Goal: Transaction & Acquisition: Obtain resource

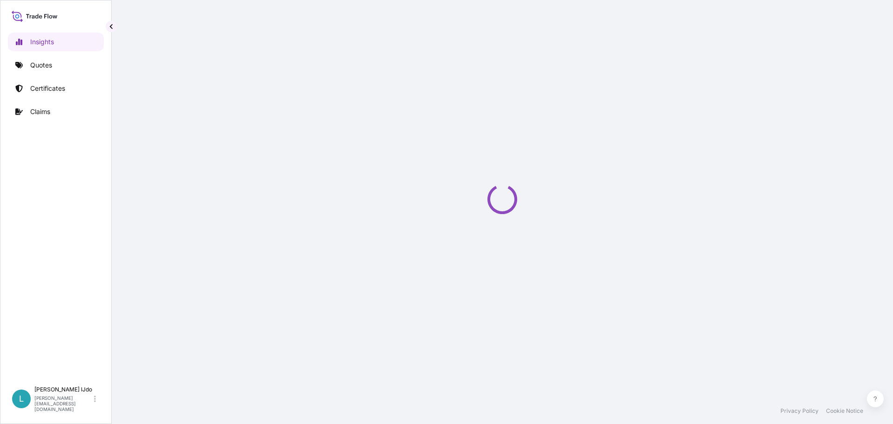
select select "2025"
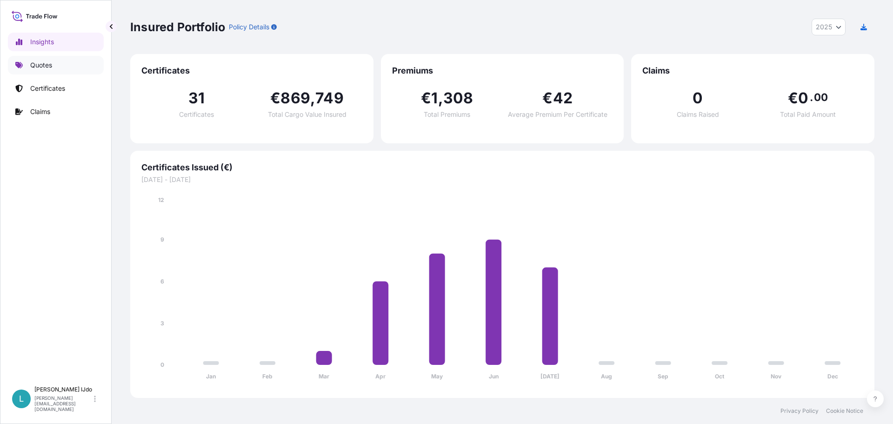
click at [60, 64] on link "Quotes" at bounding box center [56, 65] width 96 height 19
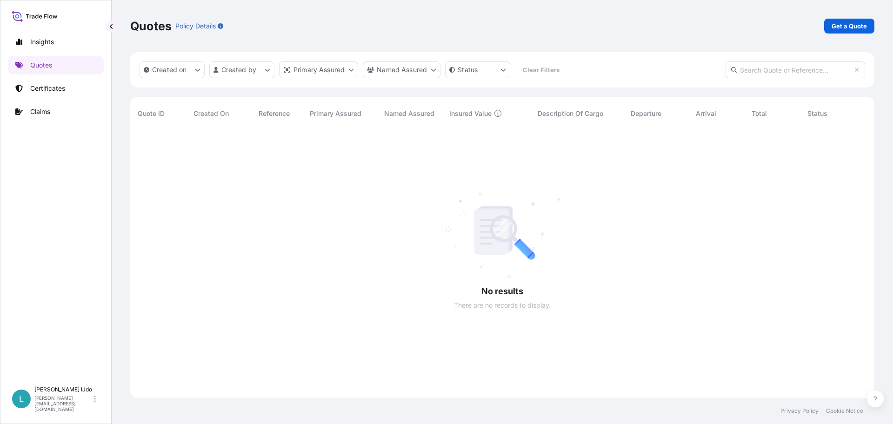
scroll to position [294, 737]
click at [849, 22] on p "Get a Quote" at bounding box center [848, 25] width 35 height 9
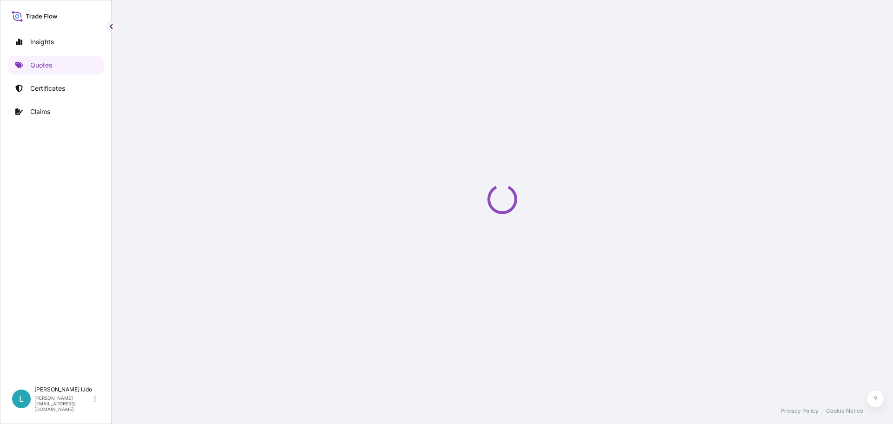
select select "Sea"
select select "21"
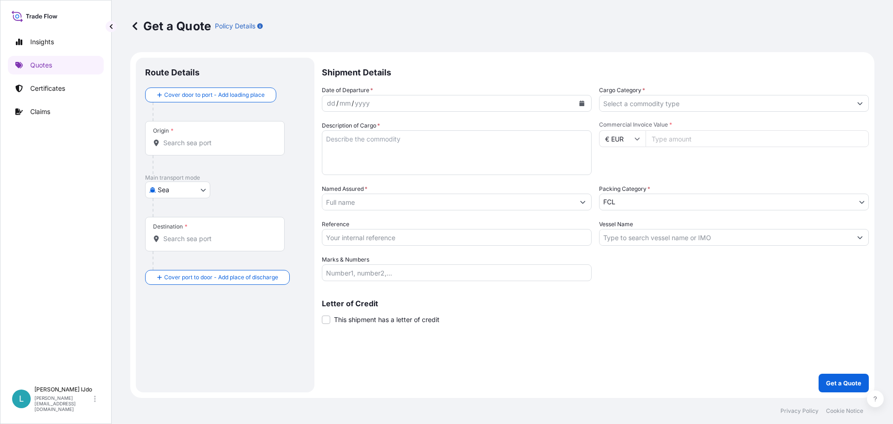
click at [188, 145] on input "Origin *" at bounding box center [218, 142] width 110 height 9
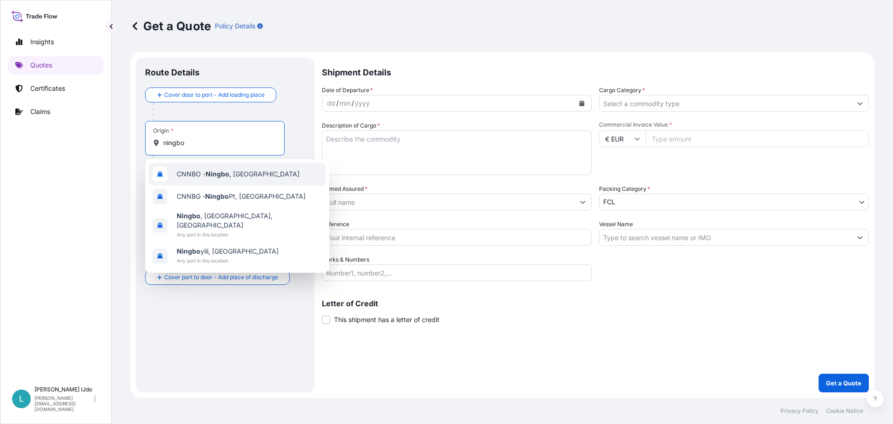
click at [189, 170] on span "CNNBO - Ningbo , [GEOGRAPHIC_DATA]" at bounding box center [238, 173] width 123 height 9
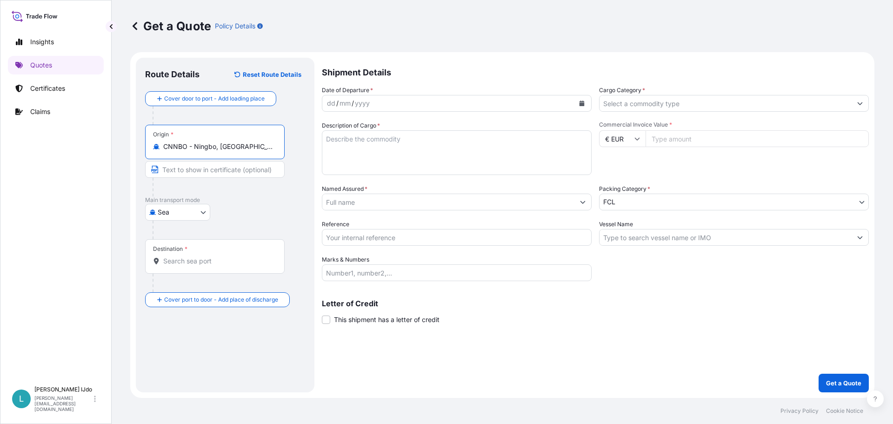
type input "CNNBO - Ningbo, [GEOGRAPHIC_DATA]"
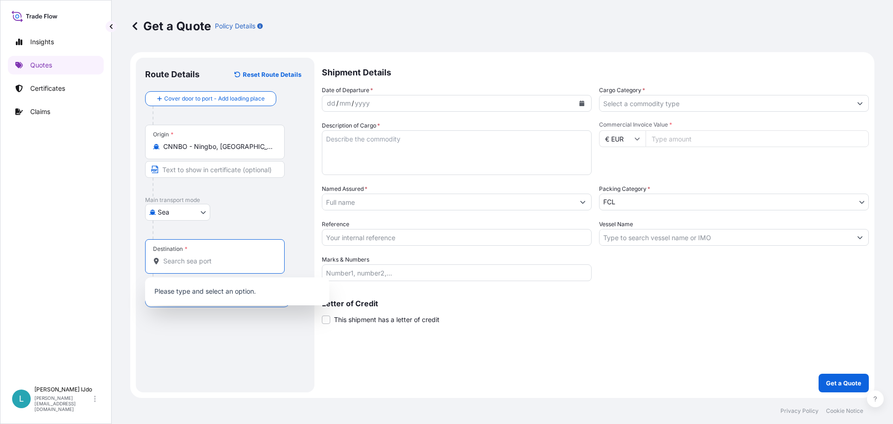
click at [172, 261] on input "Destination *" at bounding box center [218, 260] width 110 height 9
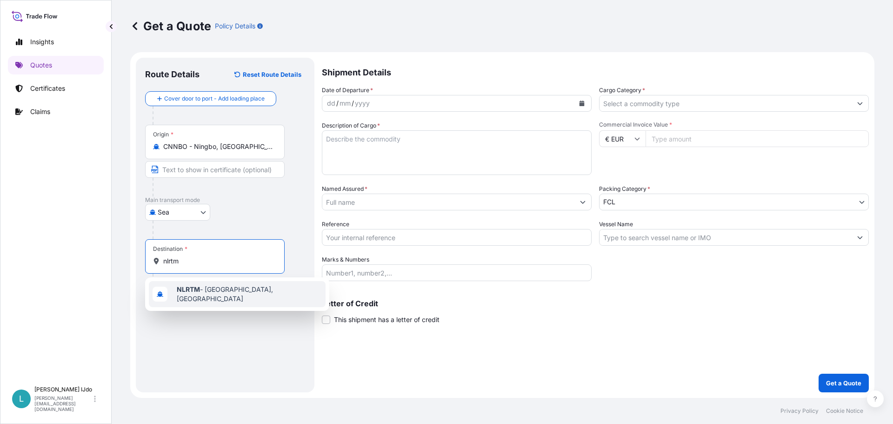
click at [180, 288] on b "NLRTM" at bounding box center [188, 289] width 23 height 8
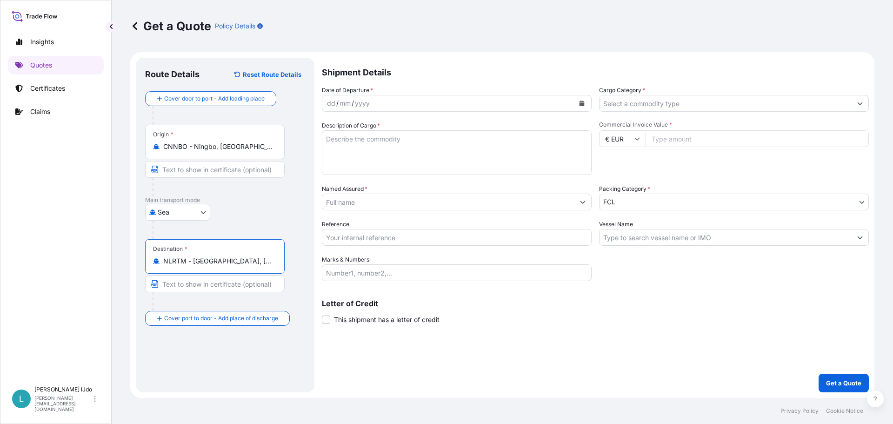
type input "NLRTM - [GEOGRAPHIC_DATA], [GEOGRAPHIC_DATA]"
click at [367, 101] on div "yyyy" at bounding box center [362, 103] width 17 height 11
click at [580, 101] on icon "Calendar" at bounding box center [581, 103] width 5 height 6
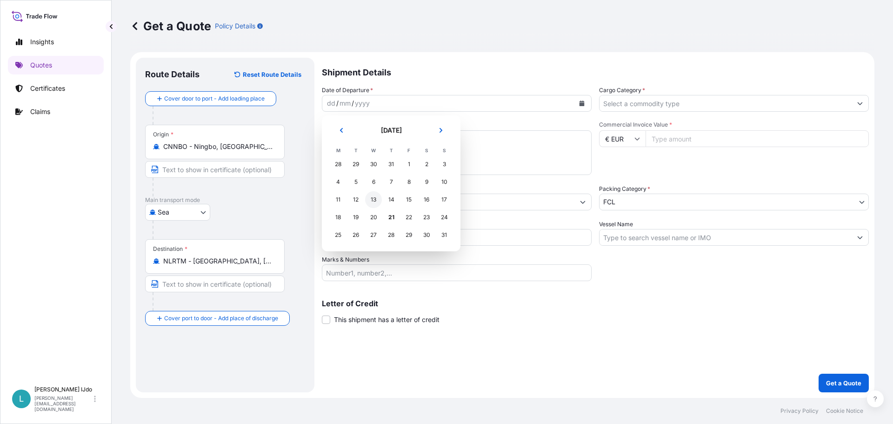
click at [372, 199] on div "13" at bounding box center [373, 199] width 17 height 17
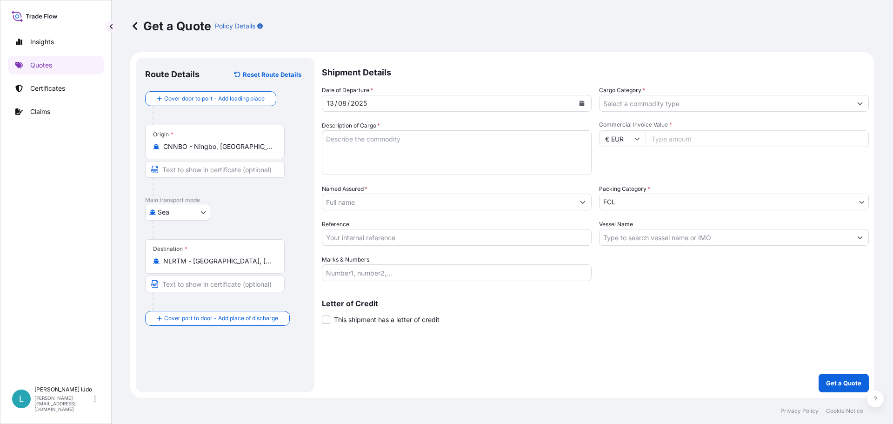
click at [643, 101] on input "Cargo Category *" at bounding box center [725, 103] width 252 height 17
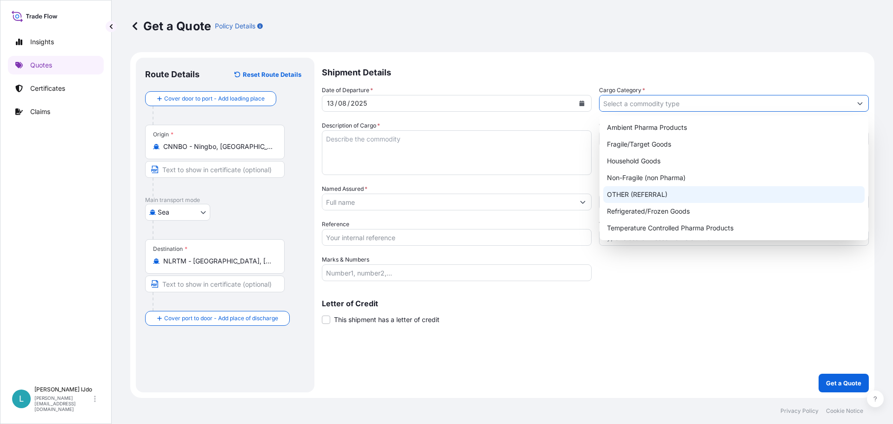
click at [634, 176] on div "Non-Fragile (non Pharma)" at bounding box center [733, 177] width 261 height 17
type input "Non-Fragile (non Pharma)"
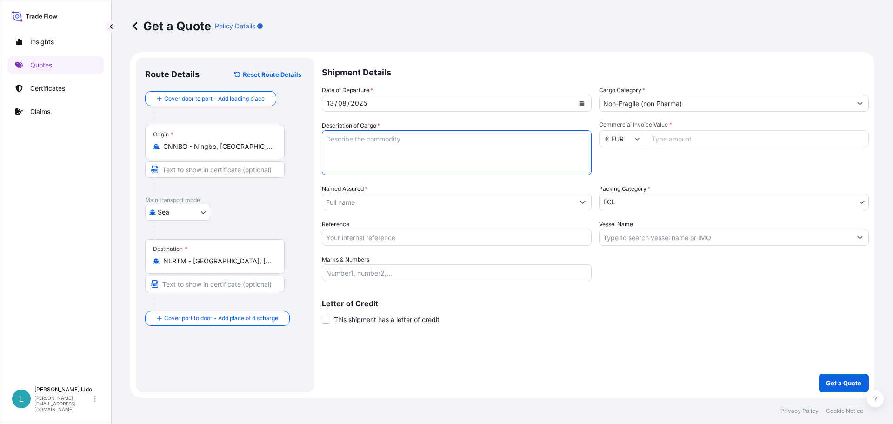
click at [351, 137] on textarea "Description of Cargo *" at bounding box center [457, 152] width 270 height 45
drag, startPoint x: 438, startPoint y: 154, endPoint x: 443, endPoint y: 155, distance: 4.7
click at [438, 154] on textarea "Description of Cargo *" at bounding box center [457, 152] width 270 height 45
paste textarea "IGNITION COIL"
type textarea "IGNITION COIL"
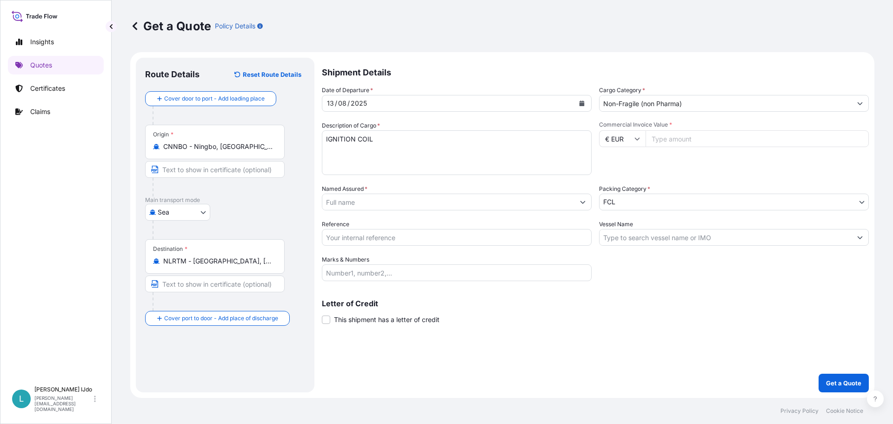
click at [632, 135] on input "€ EUR" at bounding box center [622, 138] width 46 height 17
click at [625, 199] on div "$ USD" at bounding box center [622, 203] width 39 height 18
type input "$ USD"
click at [674, 139] on input "Commercial Invoice Value *" at bounding box center [756, 138] width 223 height 17
type input "4477.50"
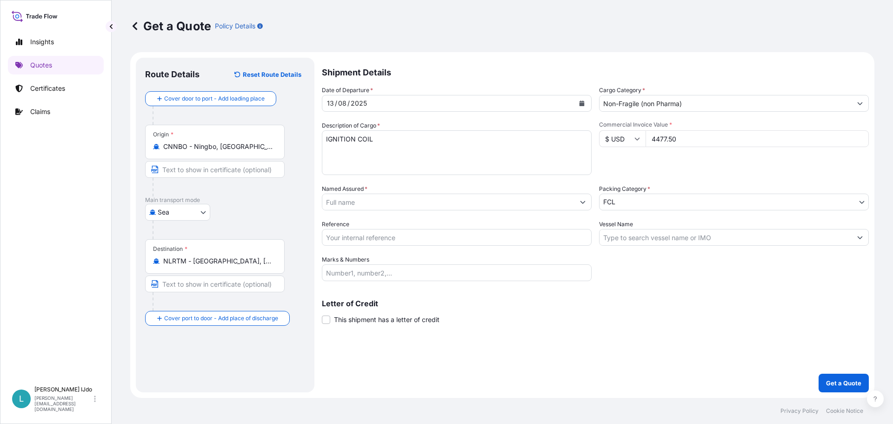
click at [665, 164] on div "Commercial Invoice Value * $ USD 4477.50" at bounding box center [734, 148] width 270 height 54
click at [441, 205] on input "Named Assured *" at bounding box center [448, 201] width 252 height 17
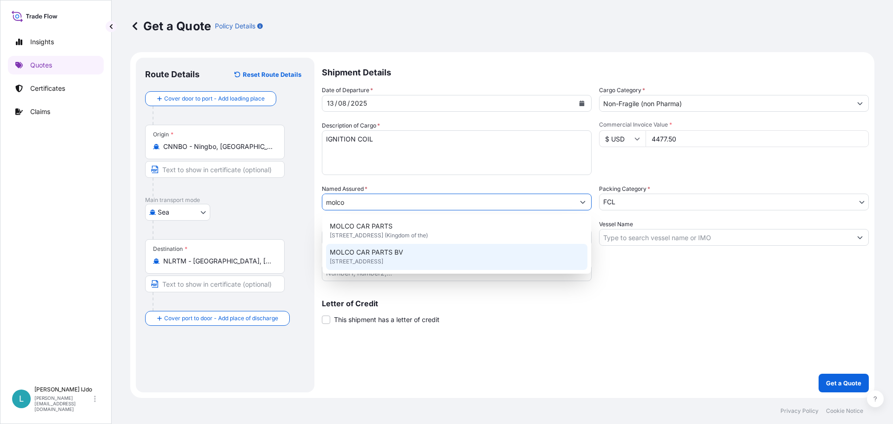
click at [383, 259] on span "[STREET_ADDRESS]" at bounding box center [356, 261] width 53 height 9
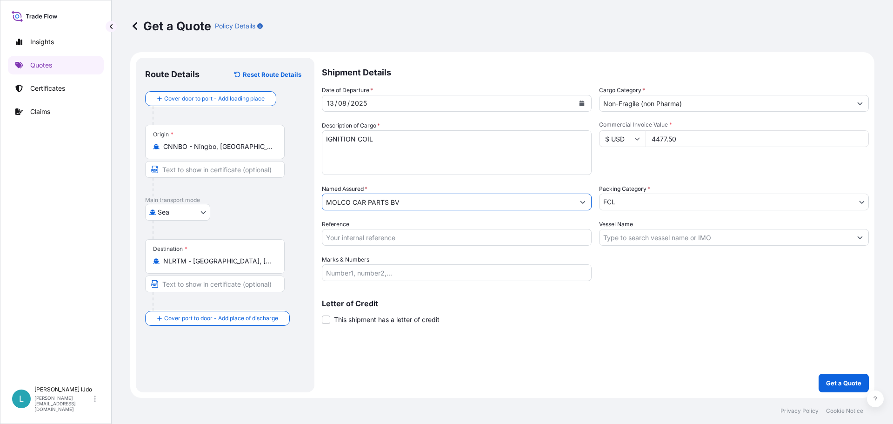
type input "MOLCO CAR PARTS BV"
click at [649, 198] on body "Insights Quotes Certificates Claims L [PERSON_NAME] [PERSON_NAME][EMAIL_ADDRESS…" at bounding box center [446, 212] width 893 height 424
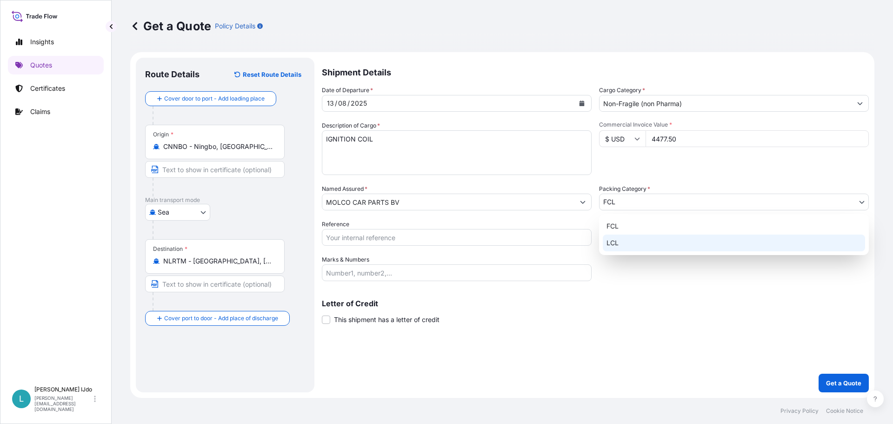
click at [624, 236] on div "LCL" at bounding box center [734, 242] width 262 height 17
select select "22"
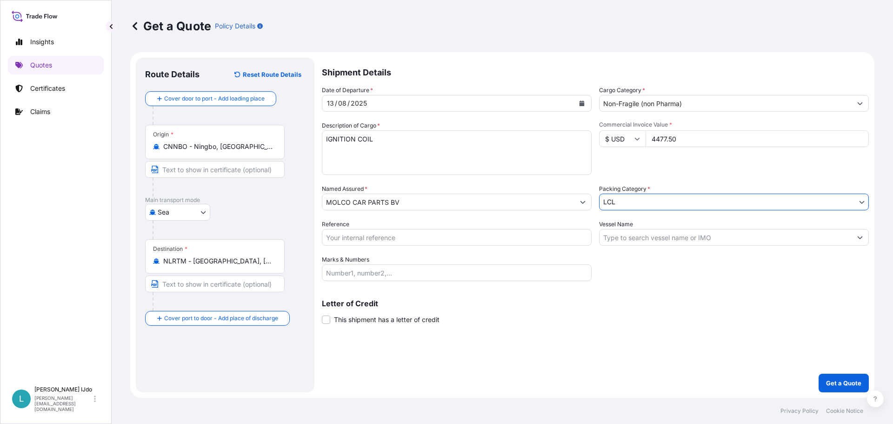
click at [426, 239] on input "Reference" at bounding box center [457, 237] width 270 height 17
click at [419, 239] on input "Reference" at bounding box center [457, 237] width 270 height 17
paste input "NGB0104102"
type input "NGB0104102"
click at [650, 236] on input "Vessel Name" at bounding box center [725, 237] width 252 height 17
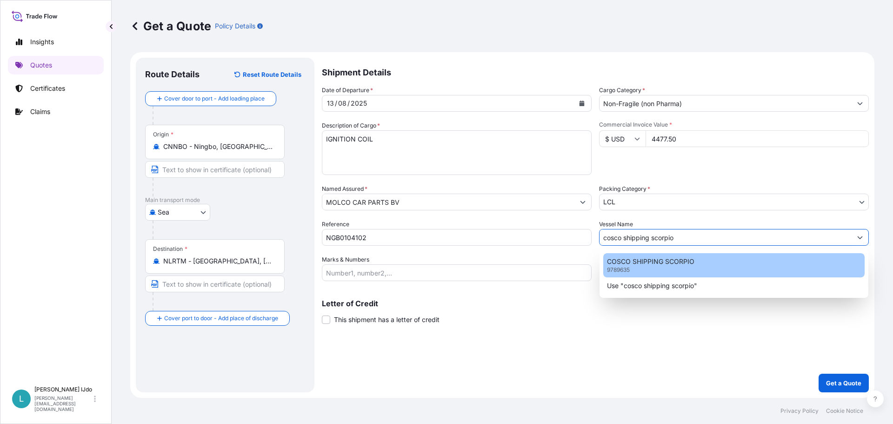
click at [705, 258] on div "COSCO SHIPPING SCORPIO 9789635" at bounding box center [733, 265] width 261 height 24
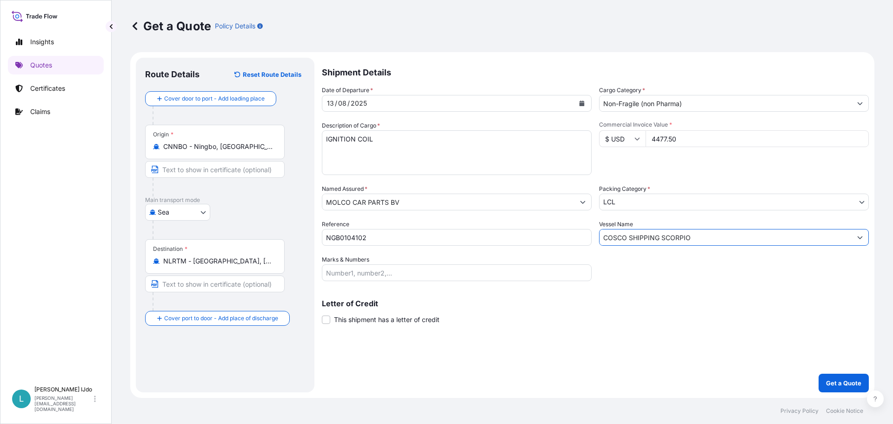
type input "COSCO SHIPPING SCORPIO"
click at [392, 279] on input "Marks & Numbers" at bounding box center [457, 272] width 270 height 17
click at [334, 274] on input "Marks & Numbers" at bounding box center [457, 272] width 270 height 17
paste input "ORI277311"
type input "ORI277311"
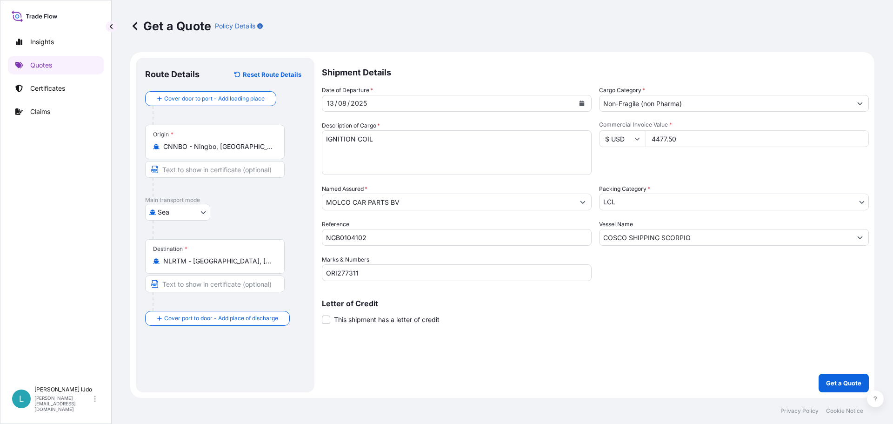
click at [518, 308] on div "Letter of Credit This shipment has a letter of credit Letter of credit * Letter…" at bounding box center [595, 311] width 547 height 25
click at [859, 385] on p "Get a Quote" at bounding box center [843, 382] width 35 height 9
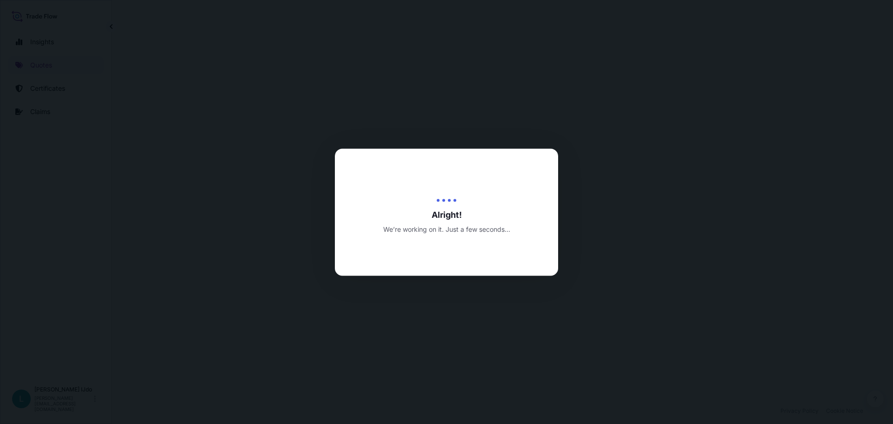
select select "Sea"
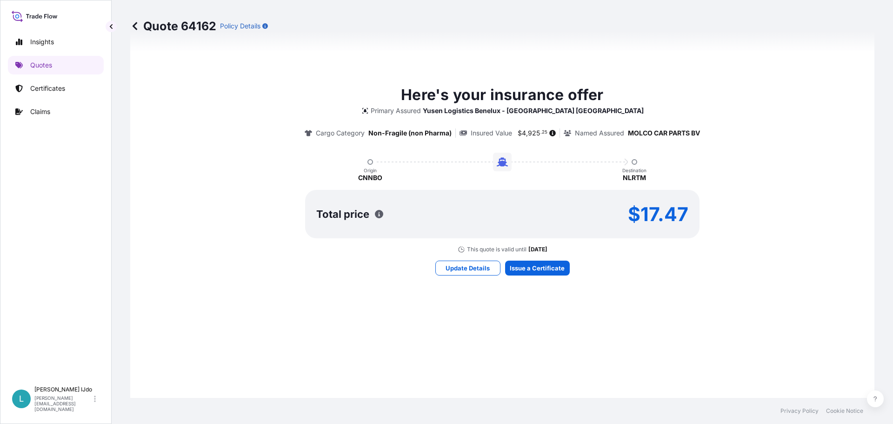
scroll to position [458, 0]
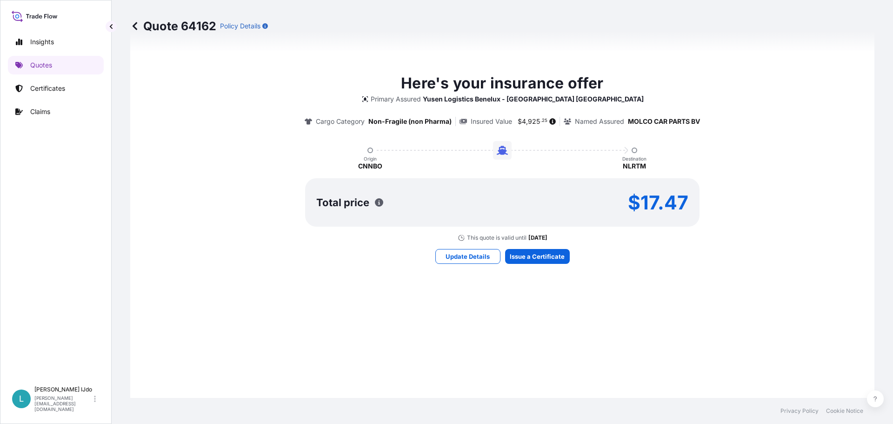
click at [349, 302] on div "Here's your insurance offer Primary Assured Yusen Logistics [GEOGRAPHIC_DATA] -…" at bounding box center [502, 167] width 718 height 495
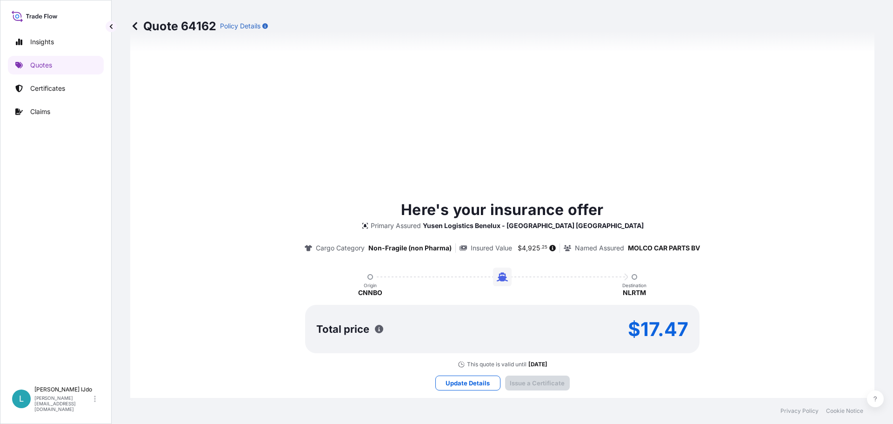
type input "[DATE]"
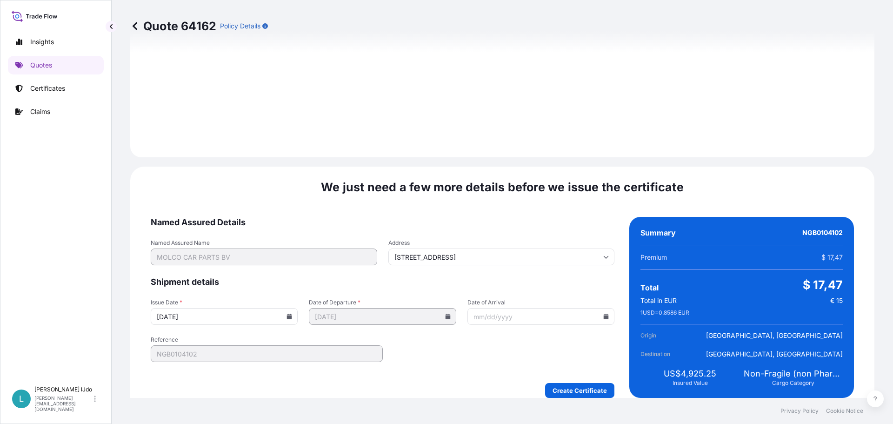
scroll to position [996, 0]
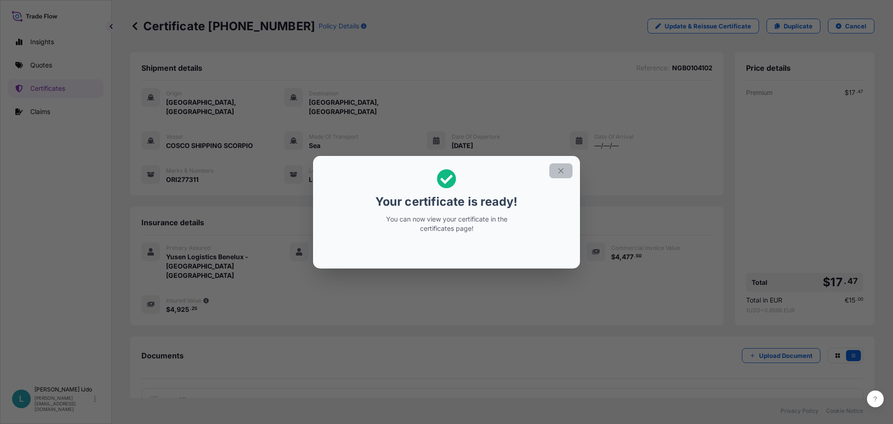
click at [564, 169] on icon "button" at bounding box center [561, 170] width 8 height 8
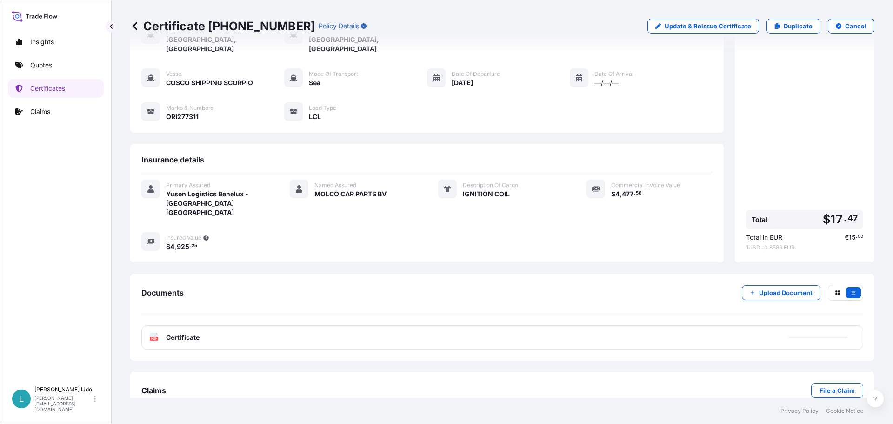
scroll to position [65, 0]
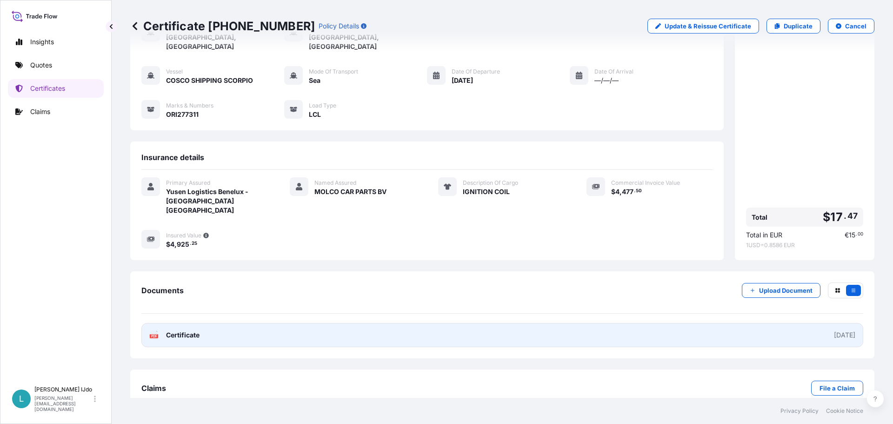
click at [224, 323] on link "PDF Certificate [DATE]" at bounding box center [502, 335] width 722 height 24
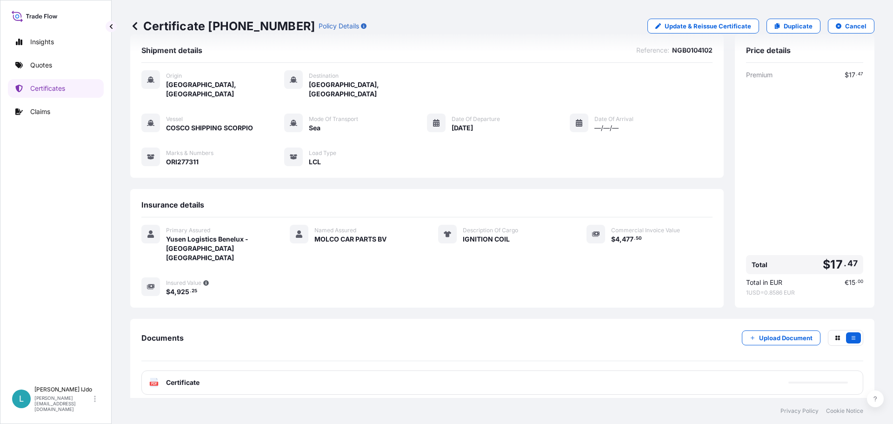
scroll to position [0, 0]
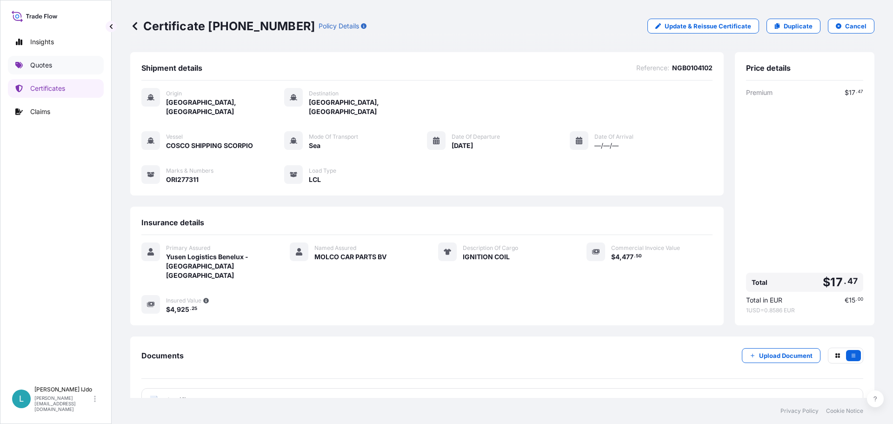
click at [54, 66] on link "Quotes" at bounding box center [56, 65] width 96 height 19
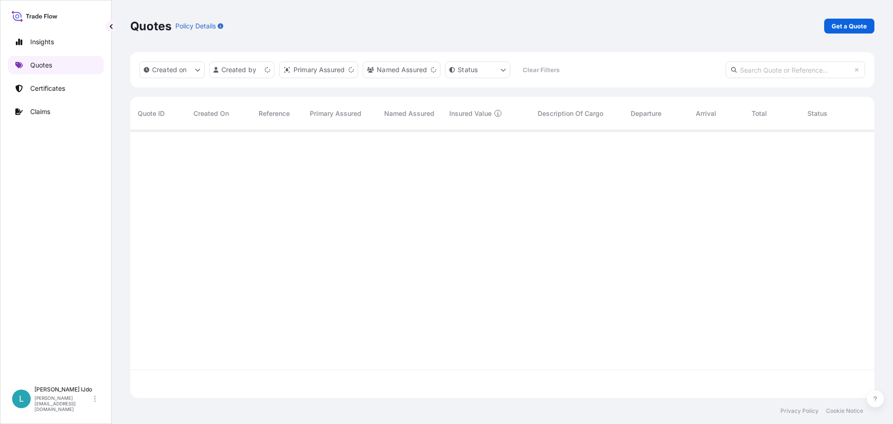
scroll to position [266, 737]
click at [859, 26] on p "Get a Quote" at bounding box center [848, 25] width 35 height 9
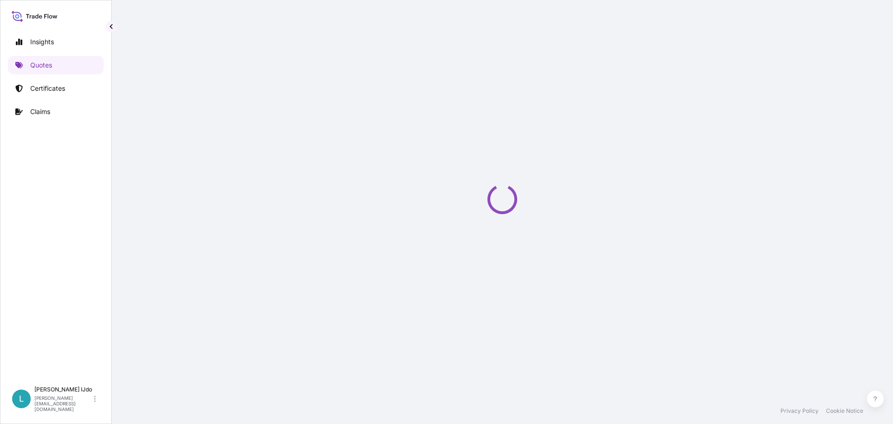
select select "Sea"
select select "21"
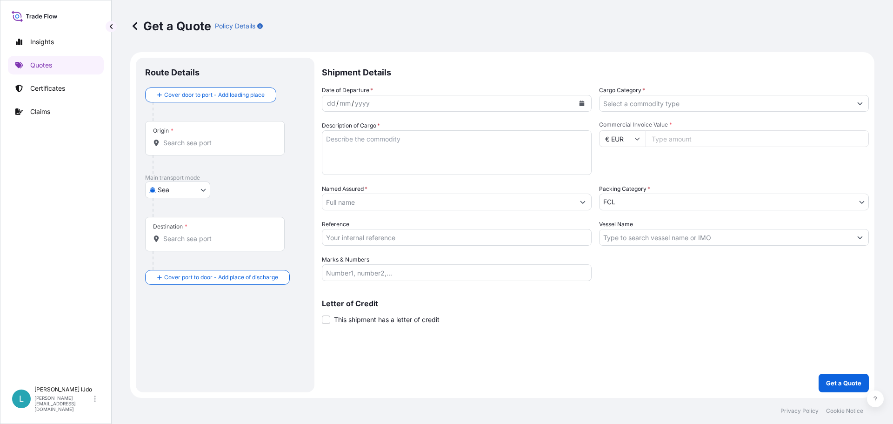
click at [200, 141] on input "Origin *" at bounding box center [218, 142] width 110 height 9
click at [345, 105] on div "mm" at bounding box center [345, 103] width 13 height 11
click at [582, 104] on icon "Calendar" at bounding box center [581, 103] width 5 height 6
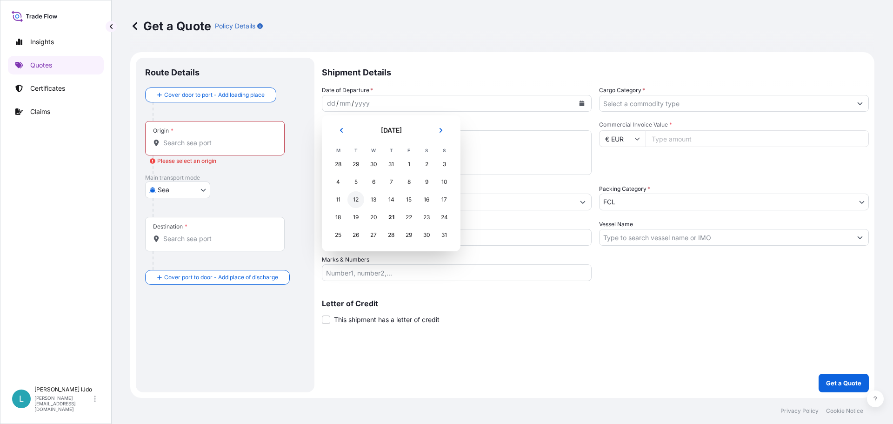
click at [355, 196] on div "12" at bounding box center [355, 199] width 17 height 17
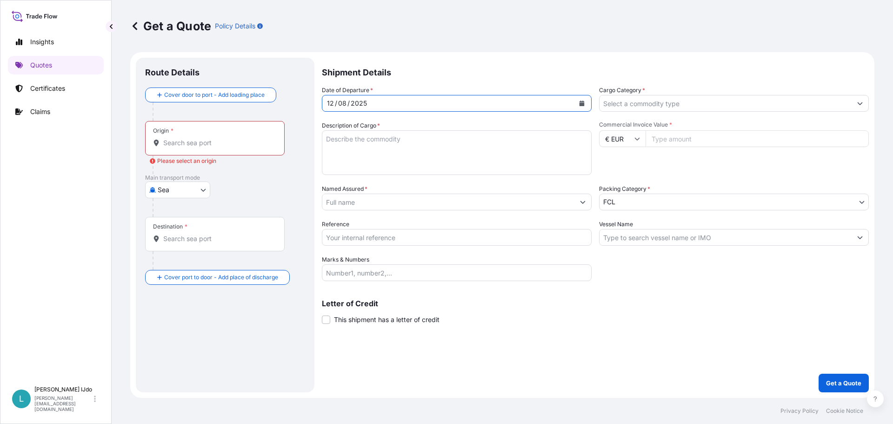
click at [672, 103] on input "Cargo Category *" at bounding box center [725, 103] width 252 height 17
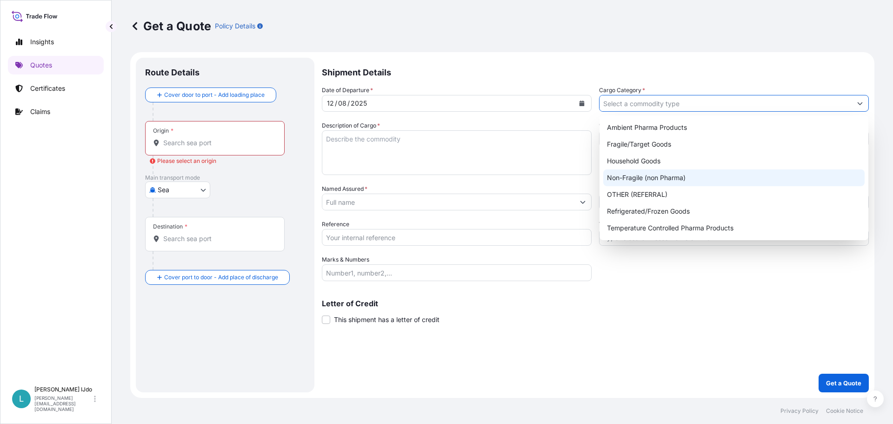
click at [646, 176] on div "Non-Fragile (non Pharma)" at bounding box center [733, 177] width 261 height 17
type input "Non-Fragile (non Pharma)"
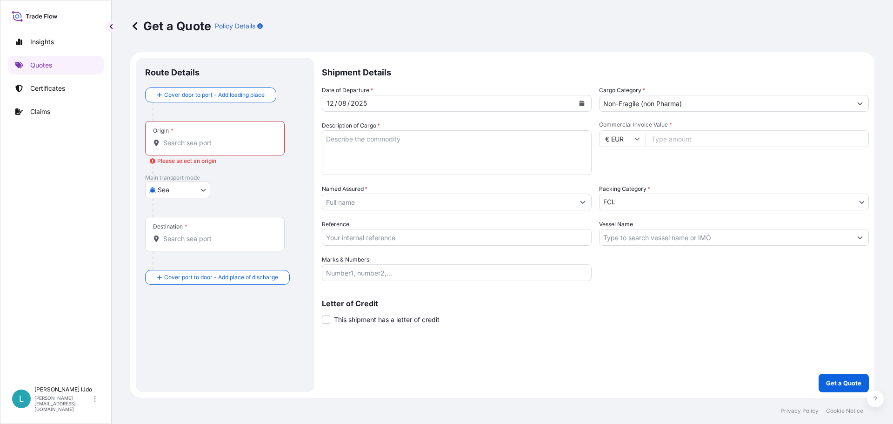
click at [520, 155] on textarea "Description of Cargo *" at bounding box center [457, 152] width 270 height 45
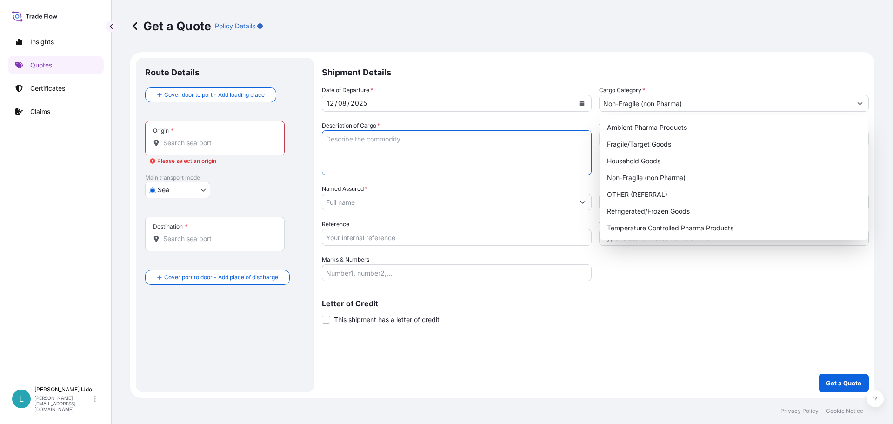
paste textarea "CONDENSER"
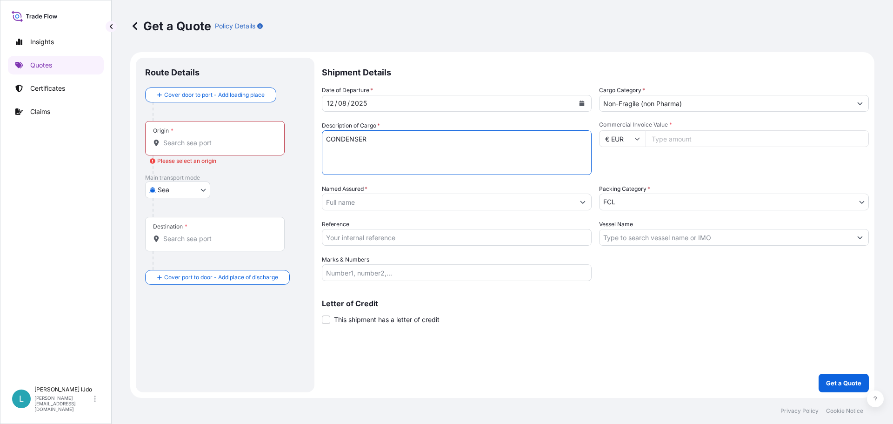
type textarea "CONDENSER"
click at [641, 139] on input "€ EUR" at bounding box center [622, 138] width 46 height 17
click at [629, 196] on div "$ USD" at bounding box center [622, 203] width 39 height 18
type input "$ USD"
click at [666, 149] on div "Commercial Invoice Value * $ USD" at bounding box center [734, 148] width 270 height 54
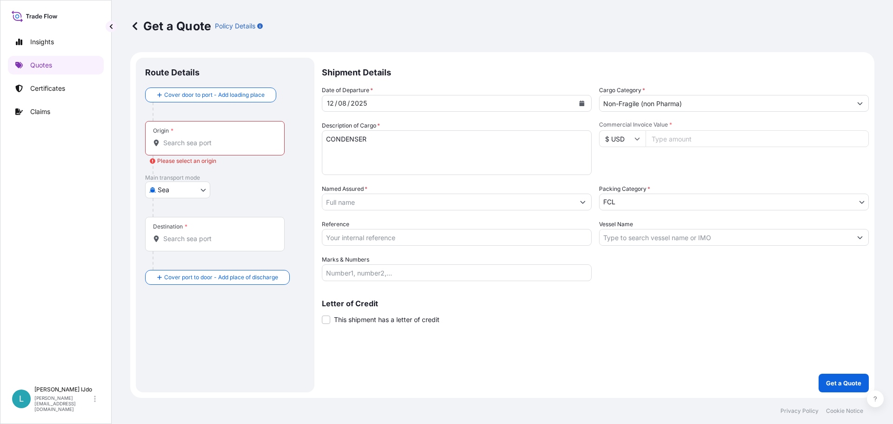
click at [678, 141] on input "Commercial Invoice Value *" at bounding box center [756, 138] width 223 height 17
type input "2324.00"
click at [668, 157] on div "Commercial Invoice Value * $ USD 2324.00" at bounding box center [734, 148] width 270 height 54
click at [175, 143] on input "Origin * Please select an origin" at bounding box center [218, 142] width 110 height 9
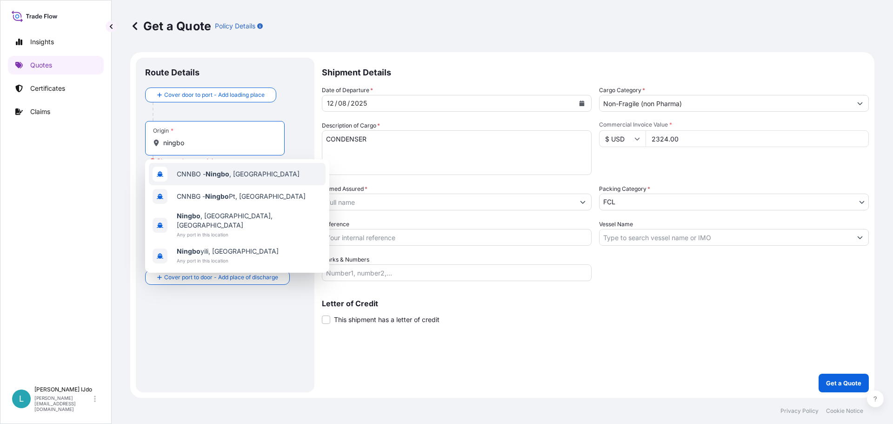
click at [196, 175] on span "CNNBO - Ningbo , [GEOGRAPHIC_DATA]" at bounding box center [238, 173] width 123 height 9
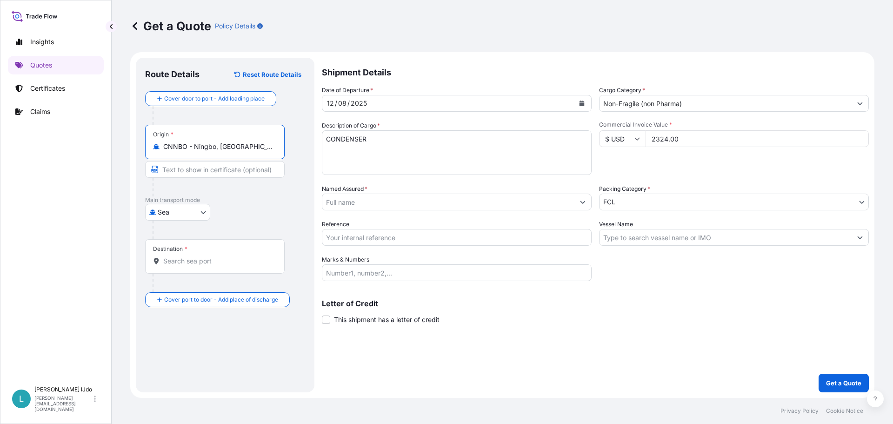
type input "CNNBO - Ningbo, [GEOGRAPHIC_DATA]"
click at [175, 261] on input "Destination *" at bounding box center [218, 260] width 110 height 9
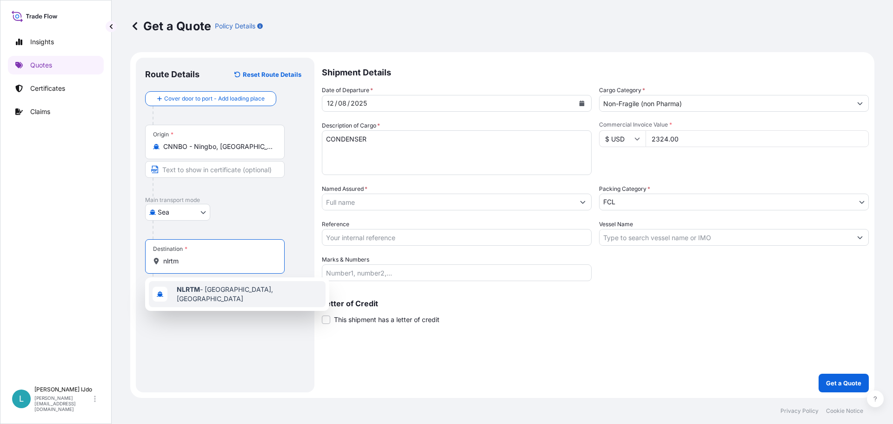
click at [188, 292] on b "NLRTM" at bounding box center [188, 289] width 23 height 8
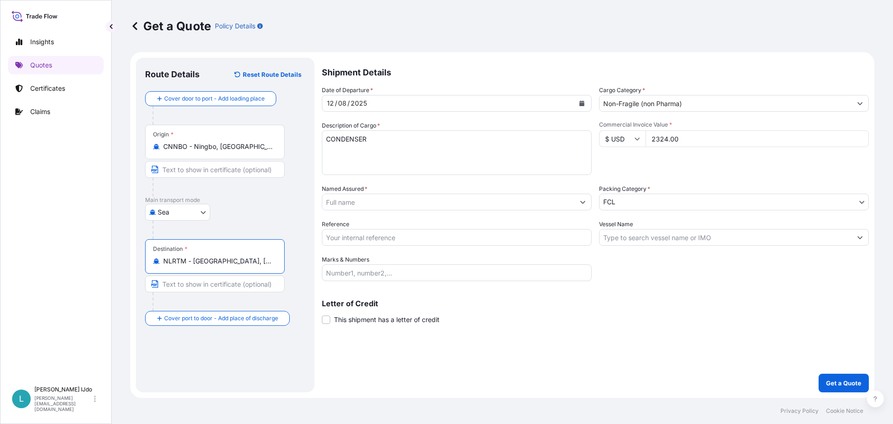
type input "NLRTM - [GEOGRAPHIC_DATA], [GEOGRAPHIC_DATA]"
click at [432, 206] on input "Named Assured *" at bounding box center [448, 201] width 252 height 17
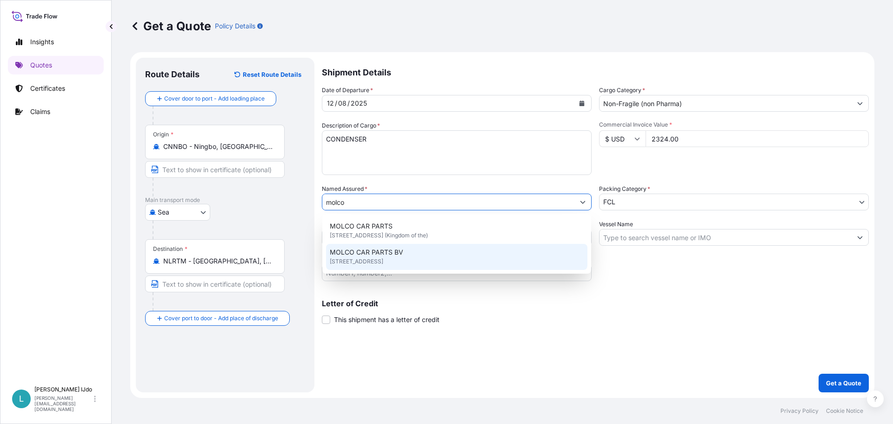
click at [385, 256] on span "MOLCO CAR PARTS BV" at bounding box center [366, 251] width 73 height 9
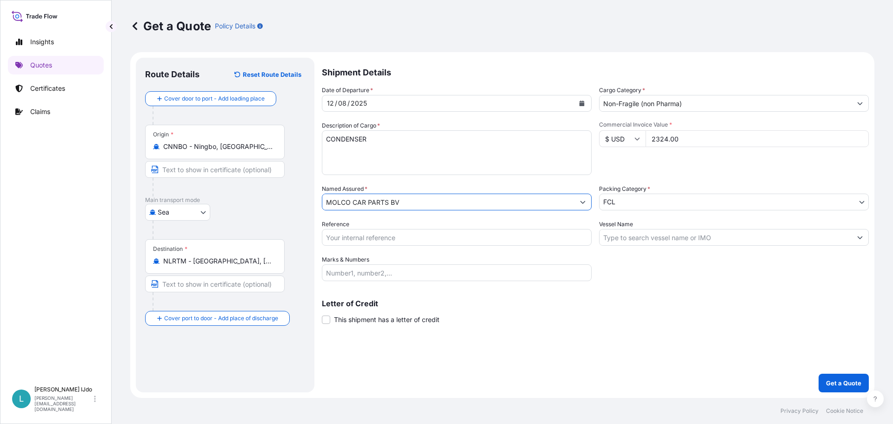
type input "MOLCO CAR PARTS BV"
click at [641, 201] on body "15 options available. 5 options available. 0 options available. 2 options avail…" at bounding box center [446, 212] width 893 height 424
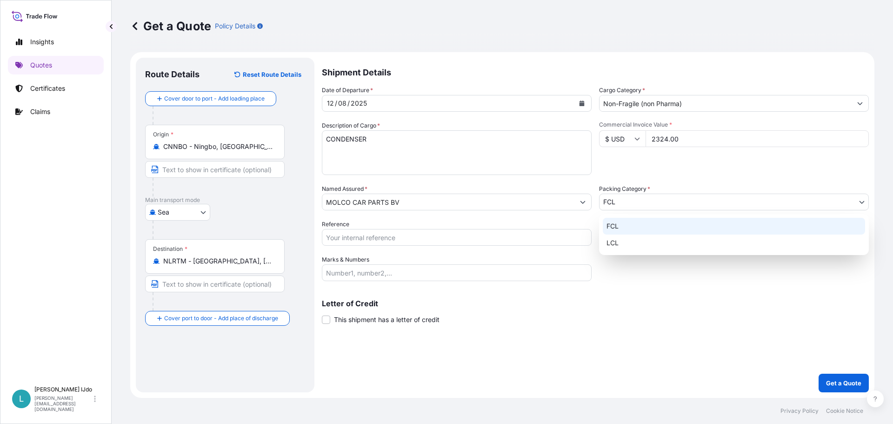
click at [625, 237] on div "LCL" at bounding box center [734, 242] width 262 height 17
select select "22"
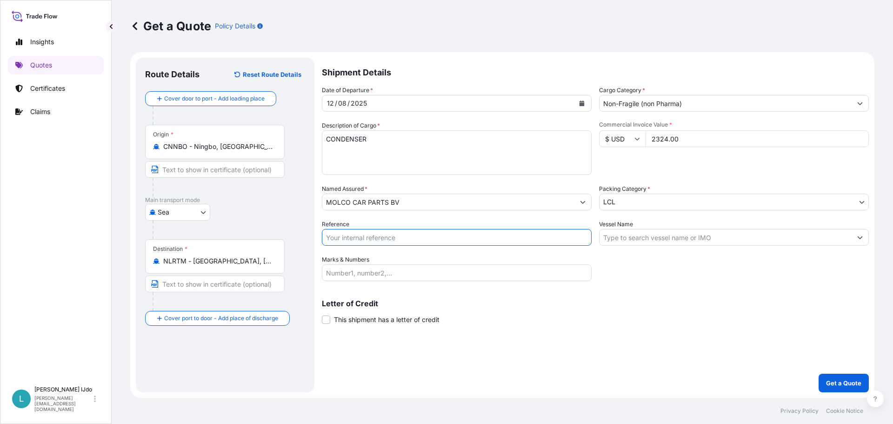
click at [385, 237] on input "Reference" at bounding box center [457, 237] width 270 height 17
drag, startPoint x: 360, startPoint y: 234, endPoint x: 377, endPoint y: 235, distance: 16.8
click at [360, 234] on input "Reference" at bounding box center [457, 237] width 270 height 17
paste input "NGB0103534"
type input "NGB0103534"
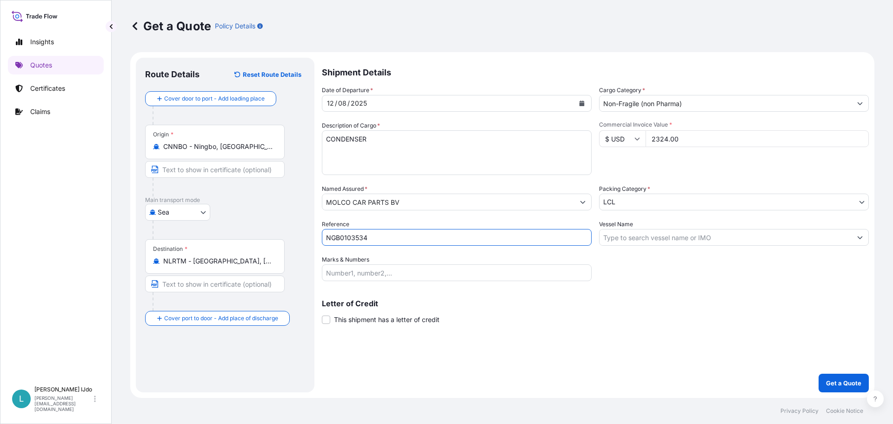
click at [622, 244] on input "Vessel Name" at bounding box center [725, 237] width 252 height 17
click at [656, 246] on div "Date of Departure * [DATE] Cargo Category * Non-Fragile (non Pharma) Descriptio…" at bounding box center [595, 183] width 547 height 195
click at [655, 241] on input "Vessel Name" at bounding box center [725, 237] width 252 height 17
paste input "ONE INNOVATION"
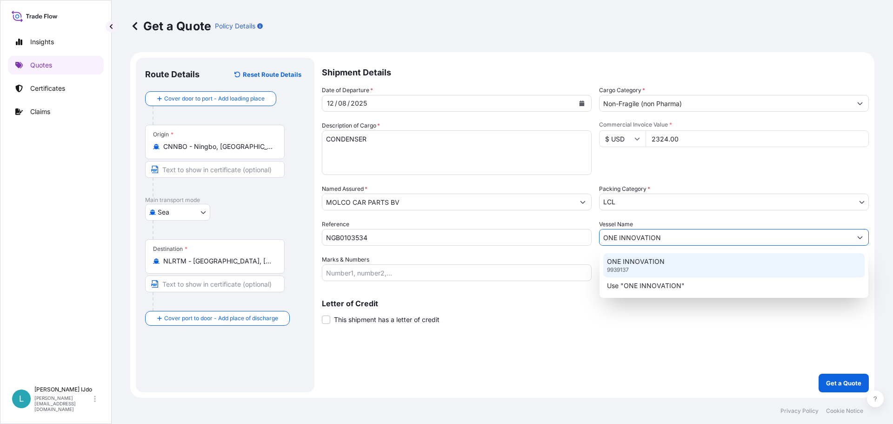
click at [647, 254] on div "ONE INNOVATION 9939137" at bounding box center [733, 265] width 261 height 24
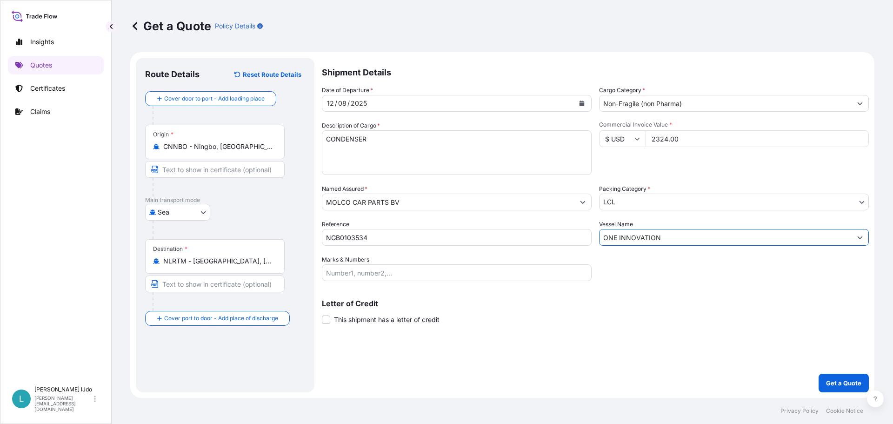
type input "ONE INNOVATION"
click at [368, 276] on input "Marks & Numbers" at bounding box center [457, 272] width 270 height 17
click at [408, 278] on input "Marks & Numbers" at bounding box center [457, 272] width 270 height 17
paste input "ORI276144"
type input "ORI276144"
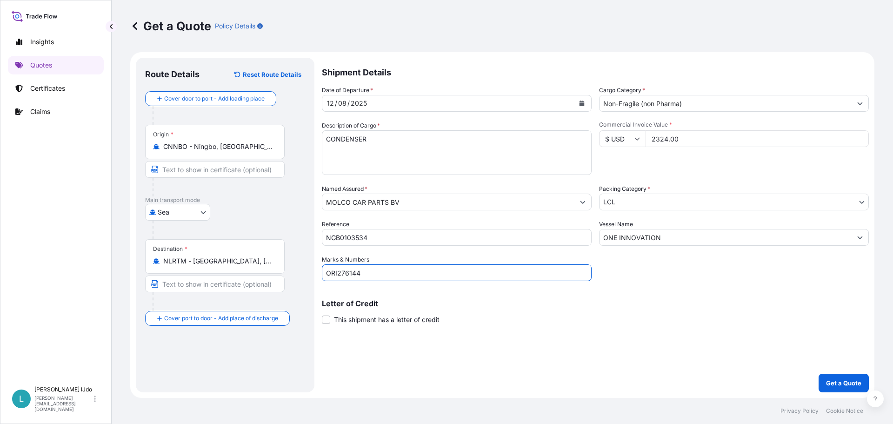
click at [849, 381] on p "Get a Quote" at bounding box center [843, 382] width 35 height 9
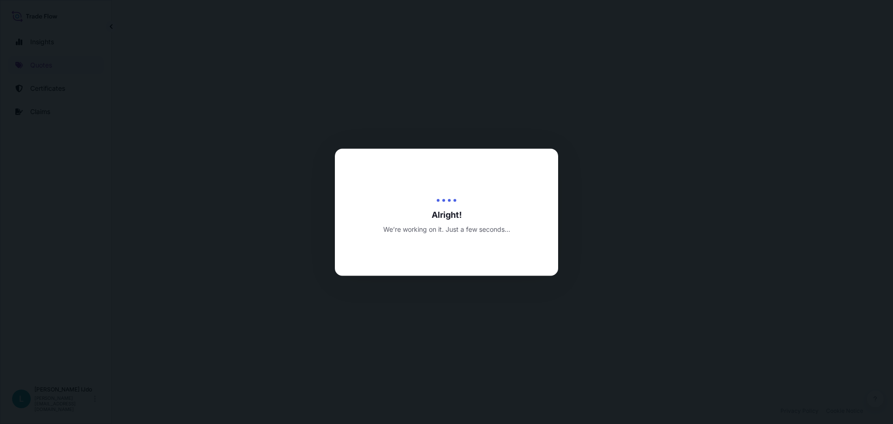
select select "Sea"
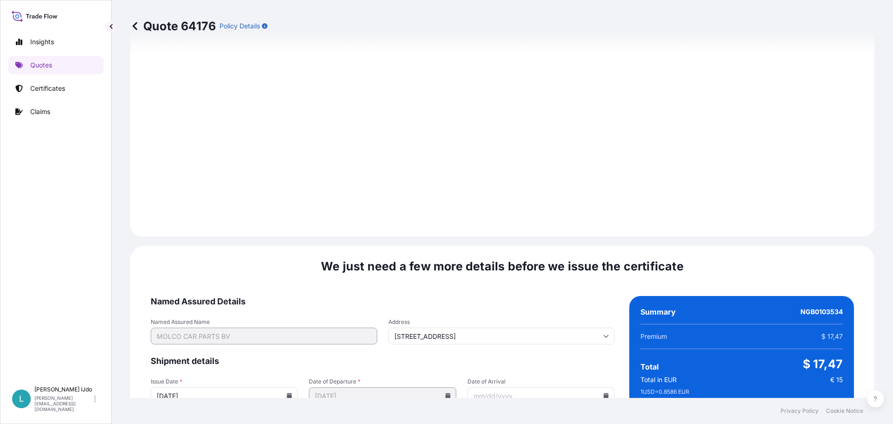
scroll to position [996, 0]
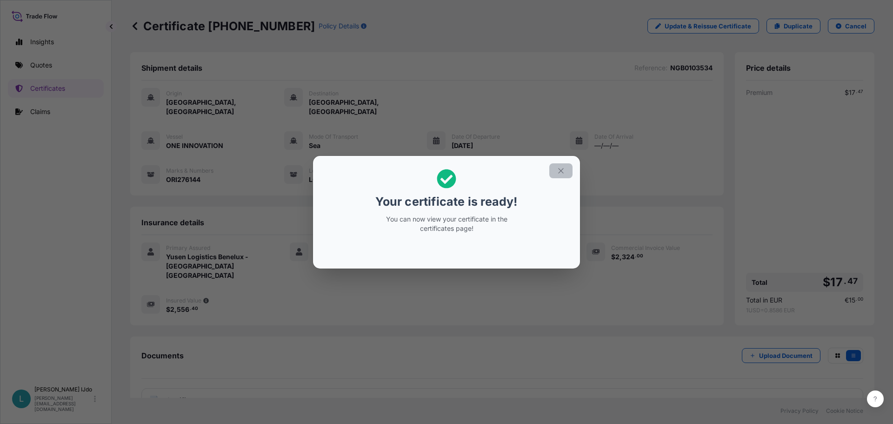
click at [563, 167] on icon "button" at bounding box center [561, 170] width 8 height 8
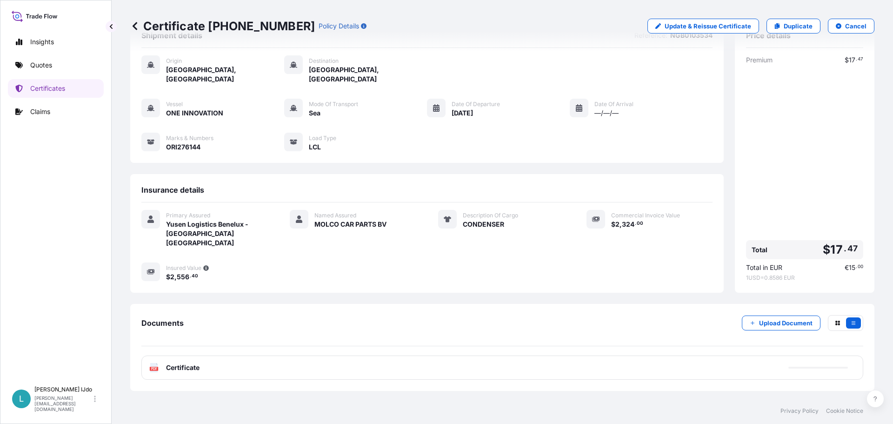
scroll to position [65, 0]
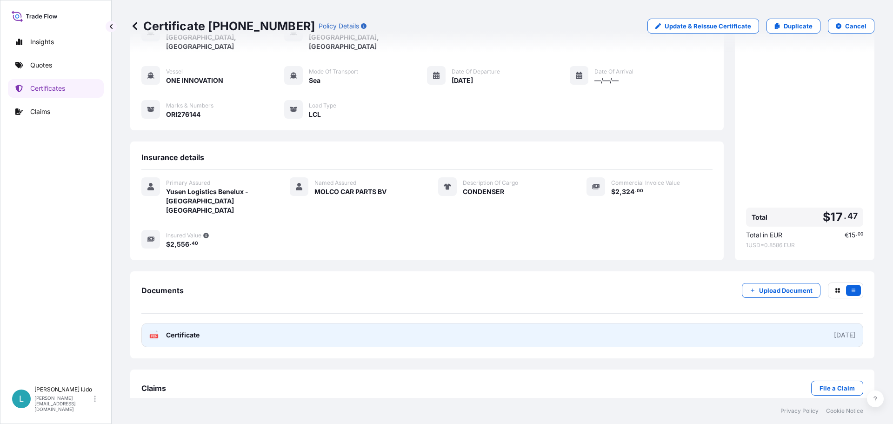
click at [319, 323] on link "PDF Certificate [DATE]" at bounding box center [502, 335] width 722 height 24
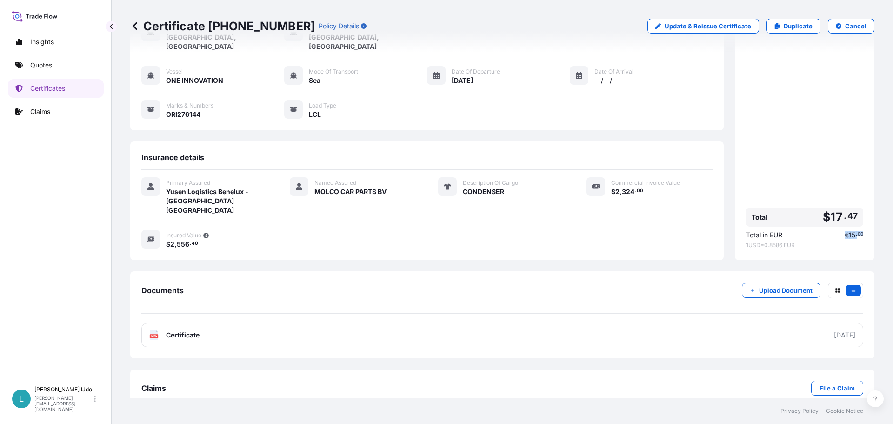
drag, startPoint x: 836, startPoint y: 217, endPoint x: 860, endPoint y: 216, distance: 23.3
click at [860, 216] on div "Price details Premium $ 17 . 47 Total $ 17 . 47 Total in EUR € 15 . 00 1 USD = …" at bounding box center [804, 123] width 139 height 273
click at [858, 219] on div "Price details Premium $ 17 . 47 Total $ 17 . 47 Total in EUR € 15 . 00 1 USD = …" at bounding box center [804, 123] width 139 height 273
click at [844, 232] on span "€" at bounding box center [846, 235] width 4 height 7
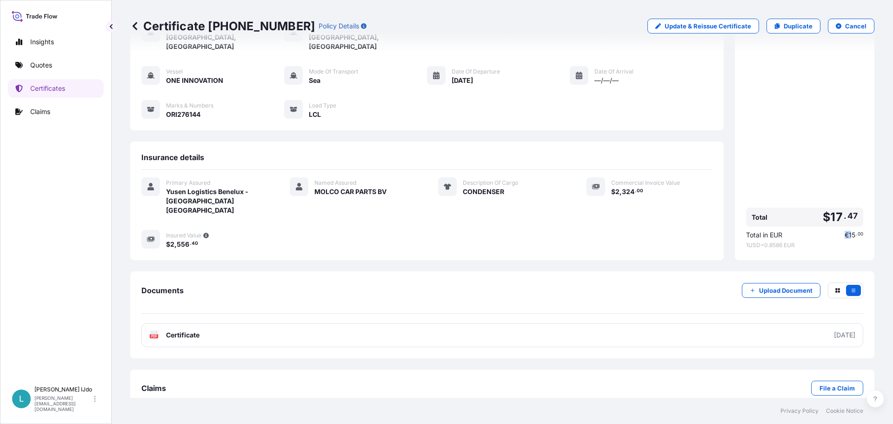
click at [844, 232] on span "€" at bounding box center [846, 235] width 4 height 7
click at [849, 232] on span "15" at bounding box center [852, 235] width 7 height 7
click at [851, 232] on span "€ 15 . 00" at bounding box center [853, 235] width 19 height 7
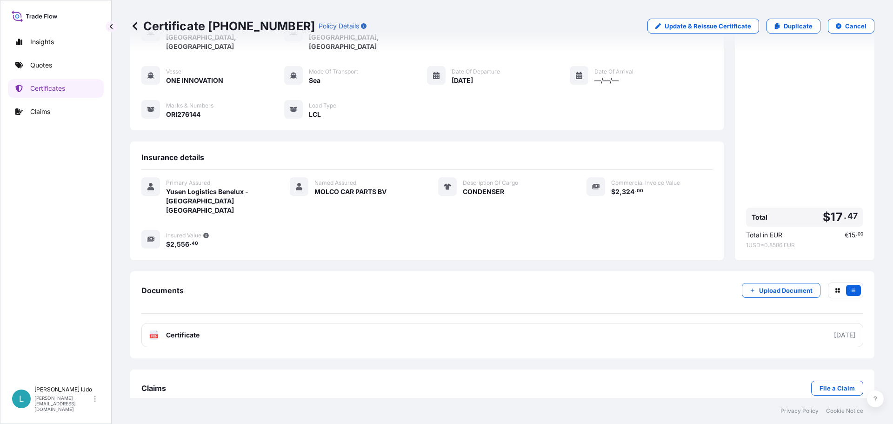
click at [835, 230] on div "Total in EUR € 15 . 00" at bounding box center [804, 234] width 117 height 9
drag, startPoint x: 838, startPoint y: 217, endPoint x: 866, endPoint y: 218, distance: 28.4
click at [866, 218] on div "Price details Premium $ 17 . 47 Total $ 17 . 47 Total in EUR € 15 . 00 1 USD = …" at bounding box center [804, 123] width 139 height 273
click at [852, 230] on div "Total in EUR € 15 . 00 1 USD = 0.8586 EUR" at bounding box center [804, 239] width 117 height 19
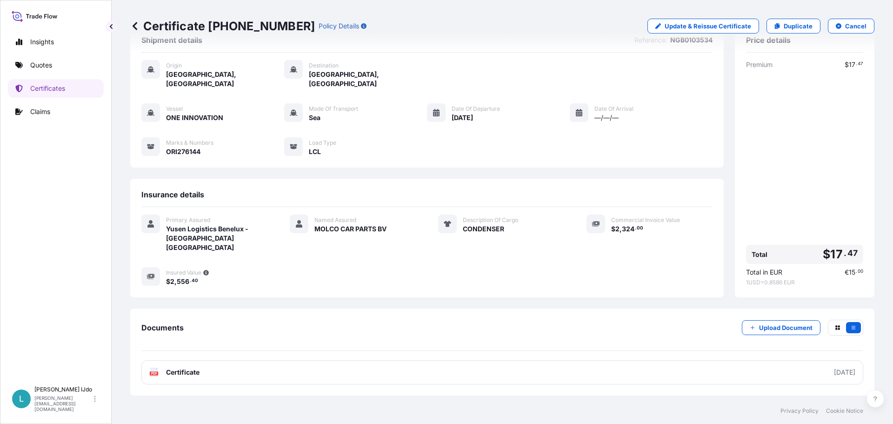
scroll to position [0, 0]
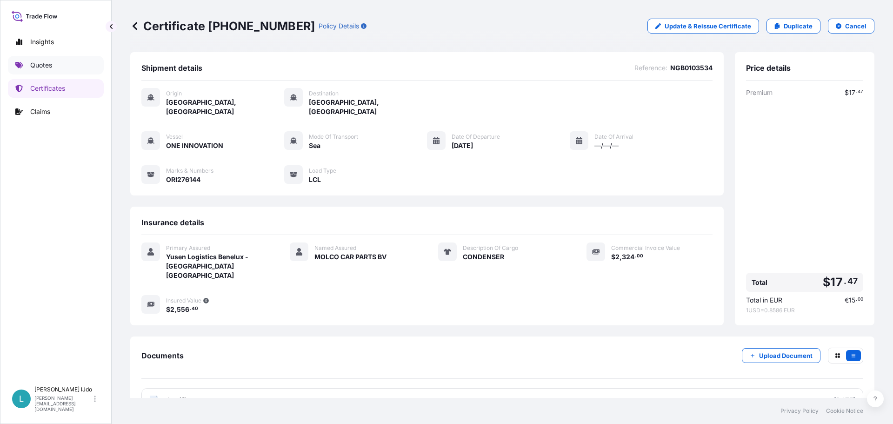
click at [74, 61] on link "Quotes" at bounding box center [56, 65] width 96 height 19
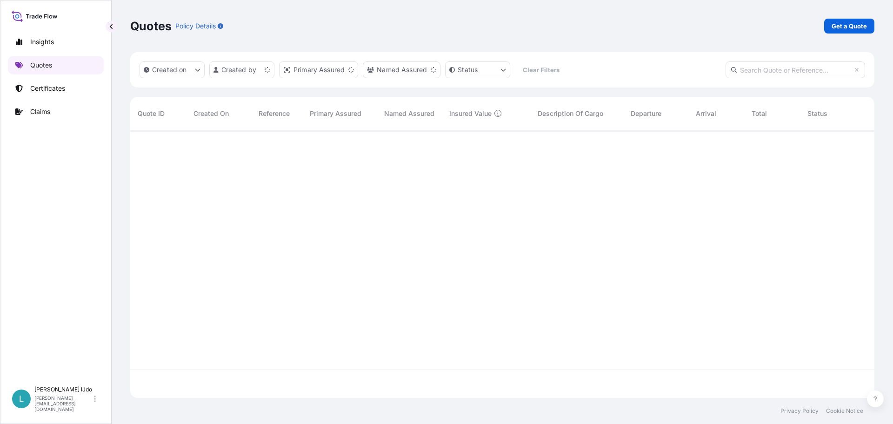
scroll to position [266, 737]
click at [848, 20] on link "Get a Quote" at bounding box center [849, 26] width 50 height 15
select select "Sea"
select select "21"
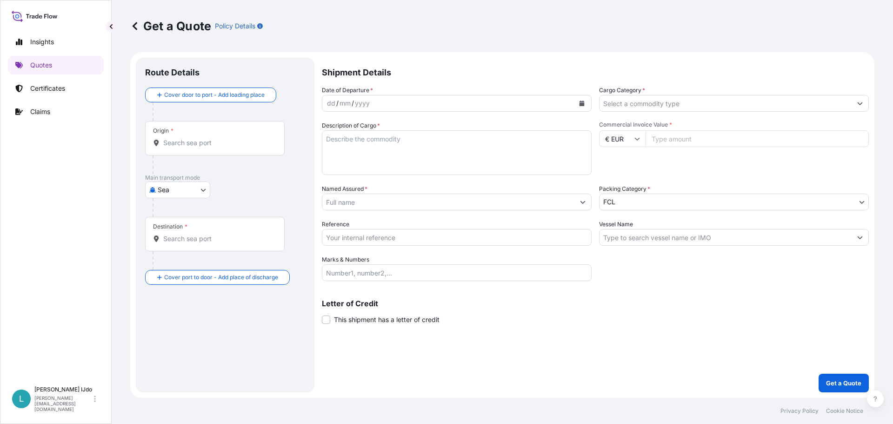
click at [201, 144] on input "Origin *" at bounding box center [218, 142] width 110 height 9
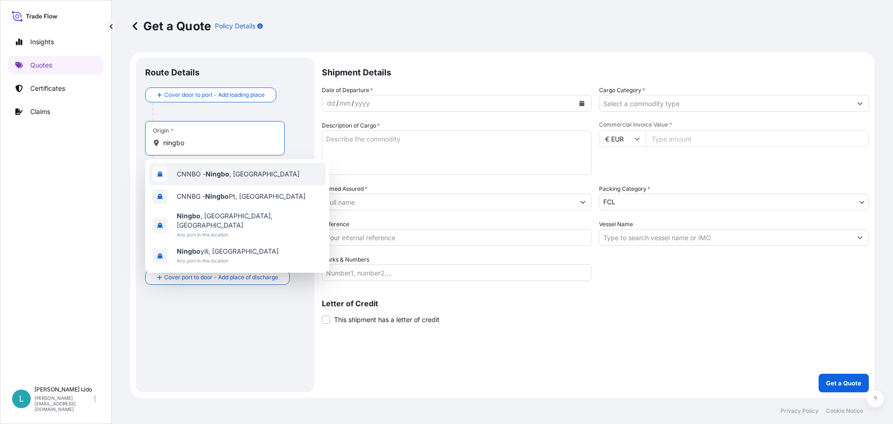
click at [179, 175] on span "CNNBO - Ningbo , [GEOGRAPHIC_DATA]" at bounding box center [238, 173] width 123 height 9
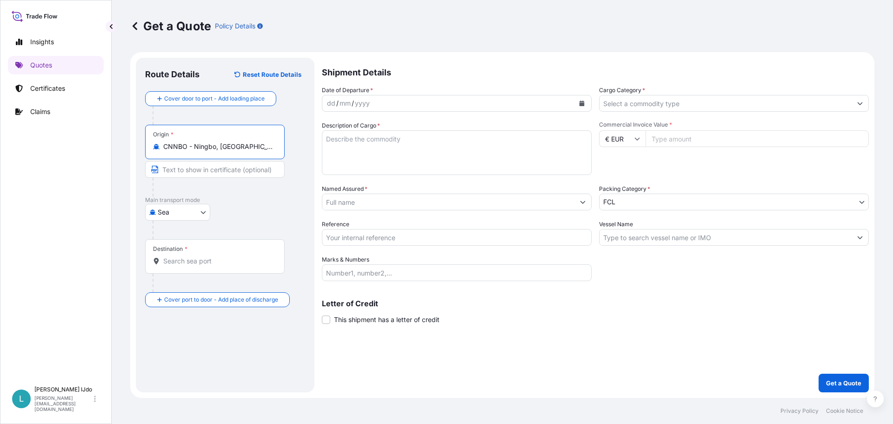
type input "CNNBO - Ningbo, [GEOGRAPHIC_DATA]"
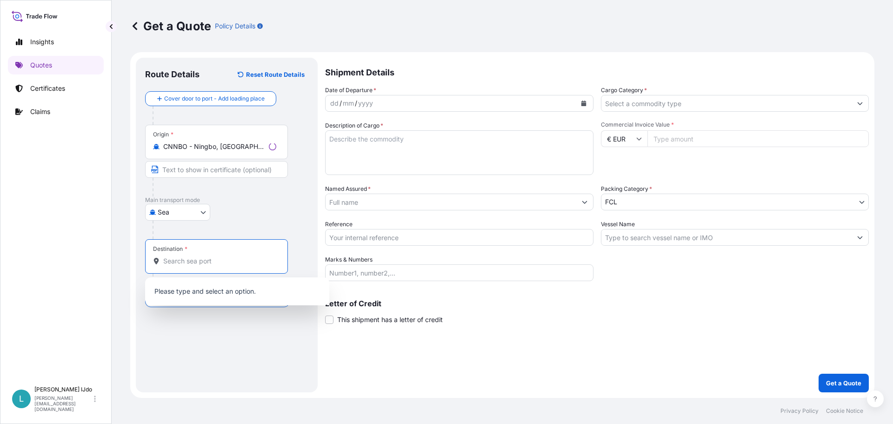
click at [175, 257] on input "Destination *" at bounding box center [219, 260] width 113 height 9
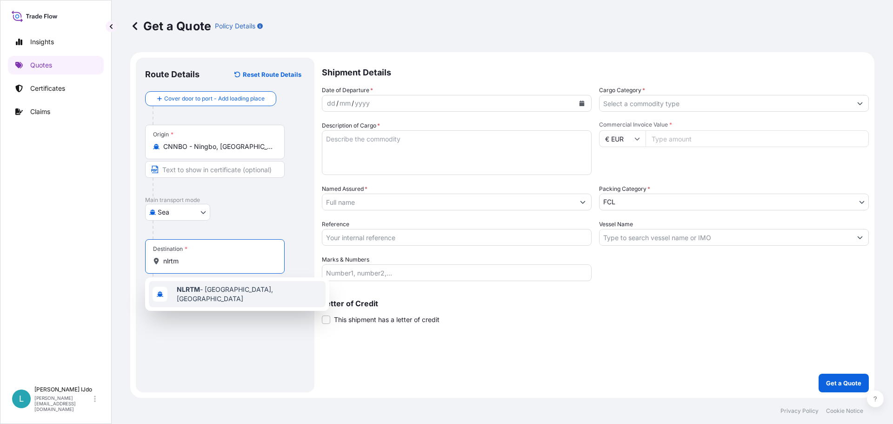
click at [186, 288] on b "NLRTM" at bounding box center [188, 289] width 23 height 8
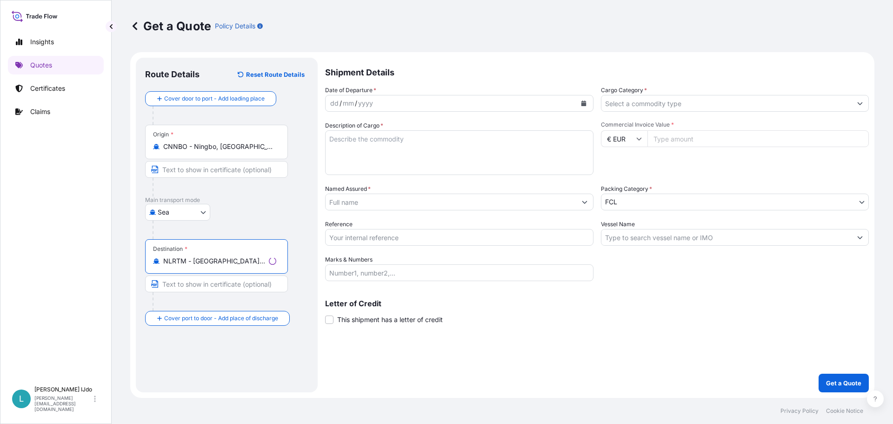
type input "NLRTM - [GEOGRAPHIC_DATA], [GEOGRAPHIC_DATA]"
click at [359, 105] on div "yyyy" at bounding box center [362, 103] width 17 height 11
click at [580, 105] on icon "Calendar" at bounding box center [581, 103] width 5 height 6
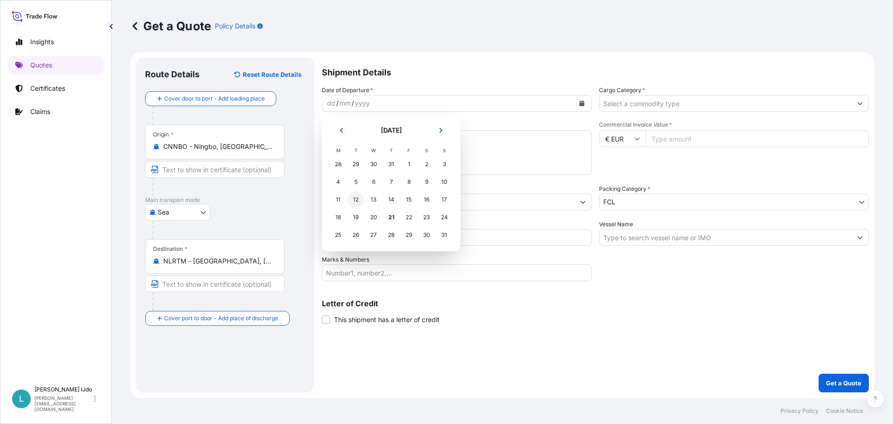
click at [354, 198] on div "12" at bounding box center [355, 199] width 17 height 17
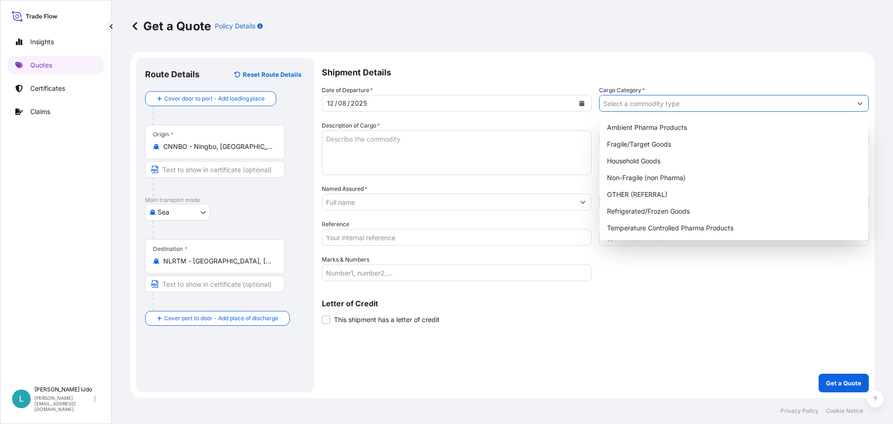
click at [709, 100] on input "Cargo Category *" at bounding box center [725, 103] width 252 height 17
click at [642, 181] on div "Non-Fragile (non Pharma)" at bounding box center [733, 177] width 261 height 17
type input "Non-Fragile (non Pharma)"
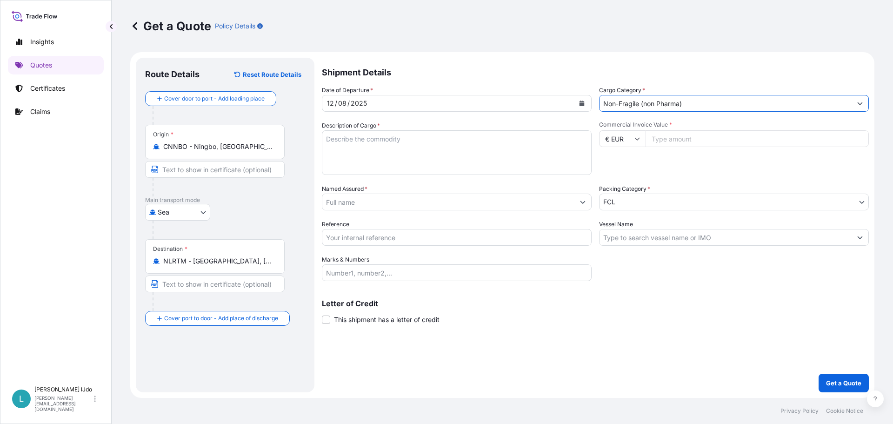
click at [397, 140] on textarea "Description of Cargo *" at bounding box center [457, 152] width 270 height 45
click at [424, 158] on textarea "Description of Cargo *" at bounding box center [457, 152] width 270 height 45
paste textarea "SUSPENSION PARTS"
type textarea "SUSPENSION PARTS"
click at [635, 143] on input "€ EUR" at bounding box center [622, 138] width 46 height 17
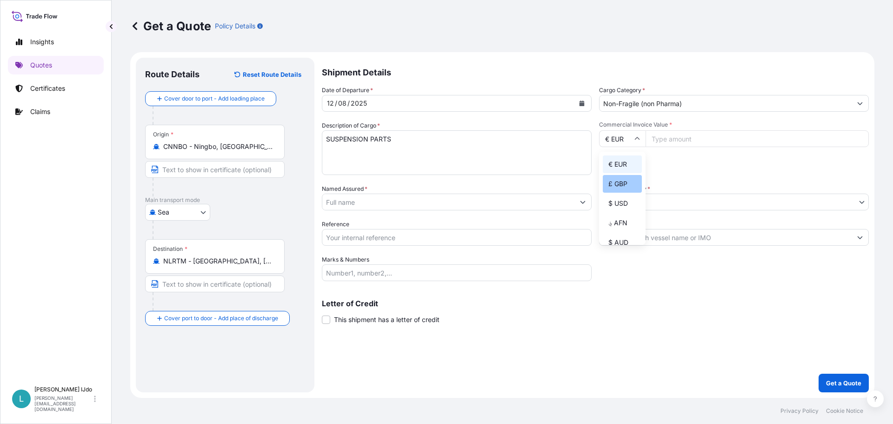
click at [623, 182] on div "£ GBP" at bounding box center [622, 184] width 39 height 18
click at [631, 142] on input "£ GBP" at bounding box center [622, 138] width 46 height 17
click at [621, 208] on div "$ USD" at bounding box center [622, 203] width 39 height 18
type input "$ USD"
click at [757, 150] on div "Commercial Invoice Value * $ USD" at bounding box center [734, 148] width 270 height 54
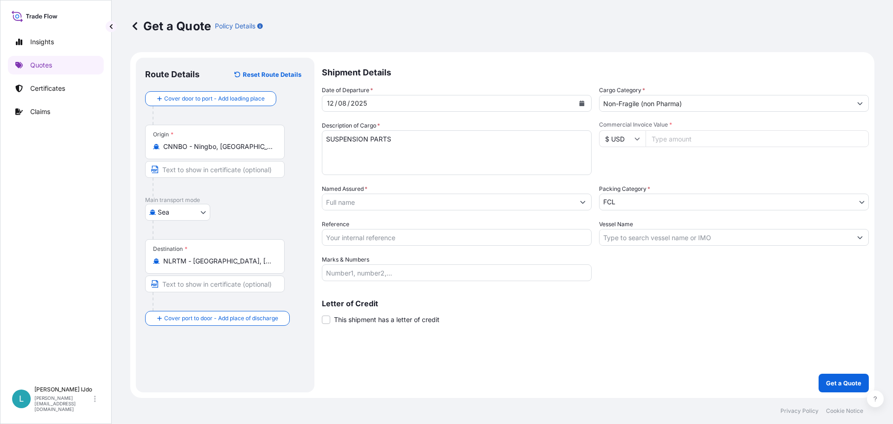
click at [754, 145] on input "Commercial Invoice Value *" at bounding box center [756, 138] width 223 height 17
type input "9812.30"
click at [734, 161] on div "Commercial Invoice Value * $ USD 9812.30" at bounding box center [734, 148] width 270 height 54
click at [372, 195] on input "Named Assured *" at bounding box center [448, 201] width 252 height 17
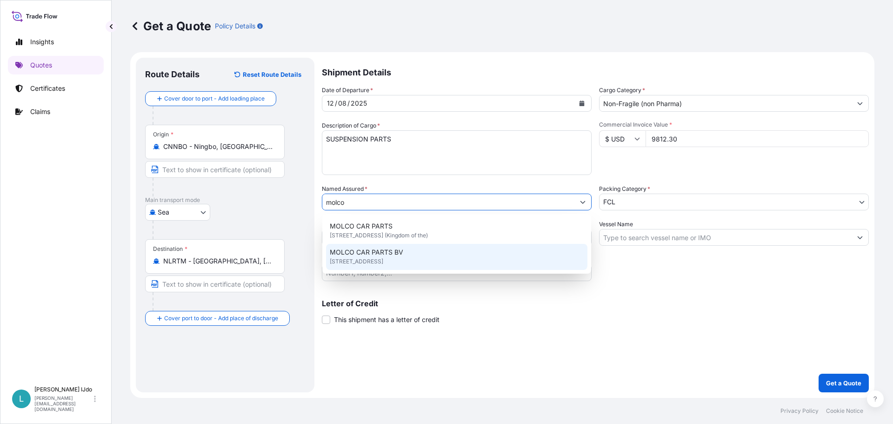
click at [370, 255] on span "MOLCO CAR PARTS BV" at bounding box center [366, 251] width 73 height 9
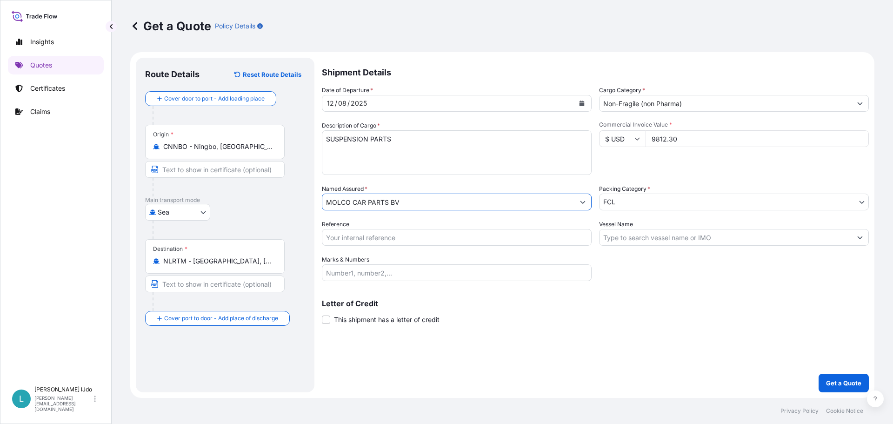
type input "MOLCO CAR PARTS BV"
click at [663, 205] on body "15 options available. 5 options available. 0 options available. 2 options avail…" at bounding box center [446, 212] width 893 height 424
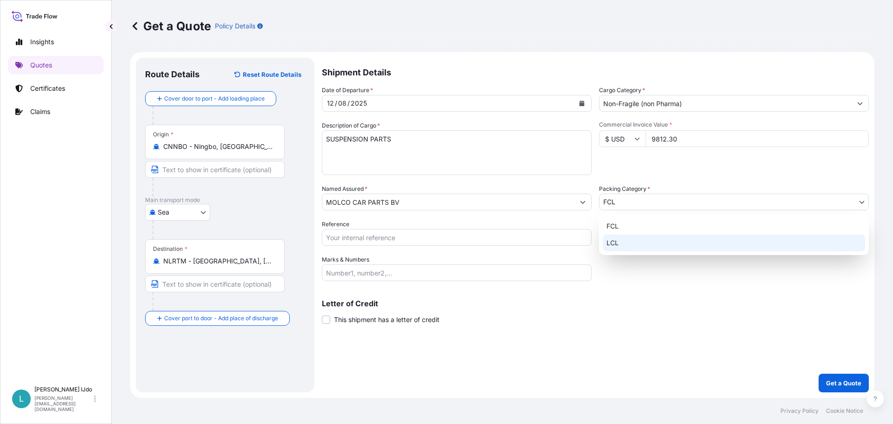
click at [633, 238] on div "LCL" at bounding box center [734, 242] width 262 height 17
select select "22"
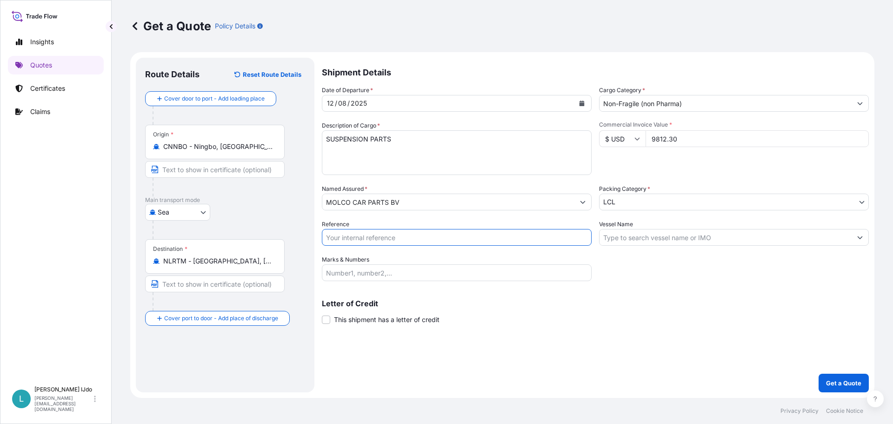
click at [338, 233] on input "Reference" at bounding box center [457, 237] width 270 height 17
click at [403, 237] on input "Reference" at bounding box center [457, 237] width 270 height 17
paste input "NGB0103845"
type input "NGB0103845"
click at [620, 233] on input "Vessel Name" at bounding box center [725, 237] width 252 height 17
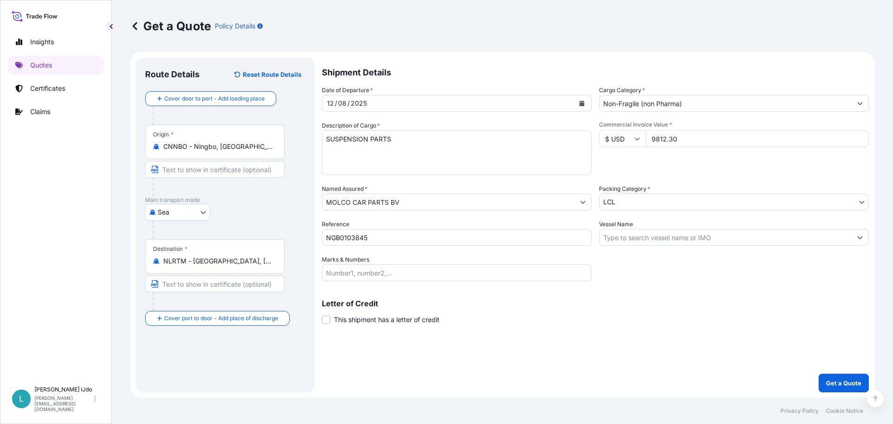
click at [707, 237] on input "Vessel Name" at bounding box center [725, 237] width 252 height 17
paste input "ONE INNOVATION"
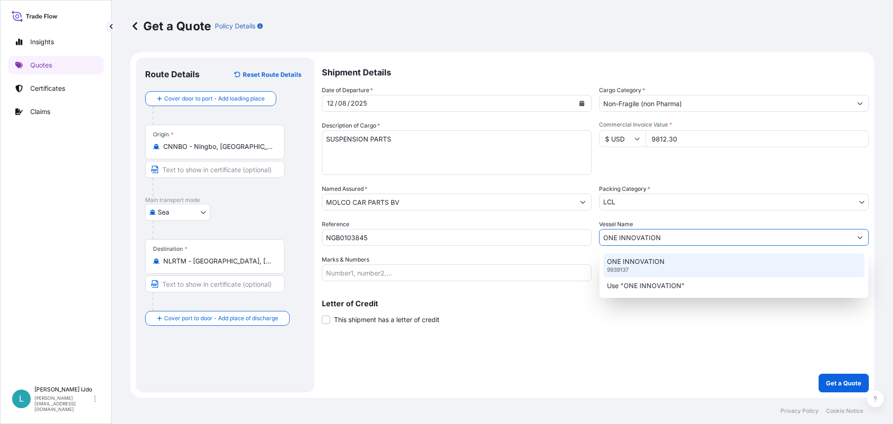
click at [646, 258] on p "ONE INNOVATION" at bounding box center [636, 261] width 58 height 9
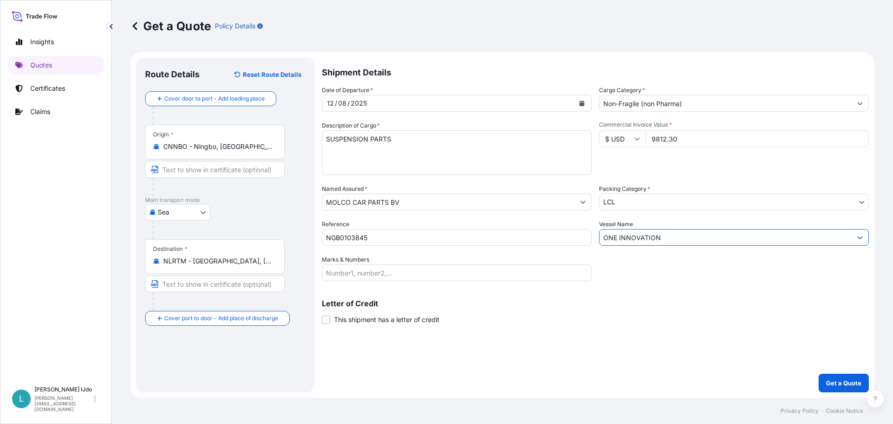
type input "ONE INNOVATION"
drag, startPoint x: 375, startPoint y: 272, endPoint x: 238, endPoint y: 279, distance: 137.3
click at [375, 272] on input "Marks & Numbers" at bounding box center [457, 272] width 270 height 17
click at [380, 263] on div "Marks & Numbers" at bounding box center [457, 268] width 270 height 26
click at [380, 267] on input "Marks & Numbers" at bounding box center [457, 272] width 270 height 17
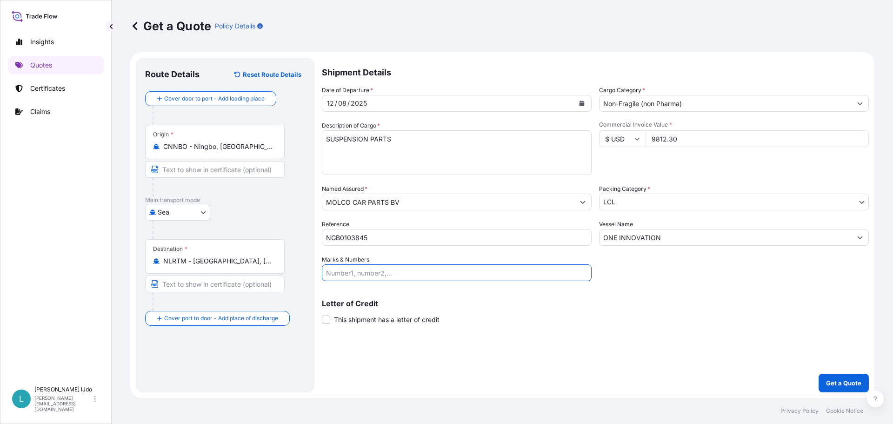
paste input "ORI276547"
type input "ORI276547"
click at [485, 345] on div "Shipment Details Date of Departure * [DATE] Cargo Category * Non-Fragile (non P…" at bounding box center [595, 225] width 547 height 334
click at [847, 385] on p "Get a Quote" at bounding box center [843, 382] width 35 height 9
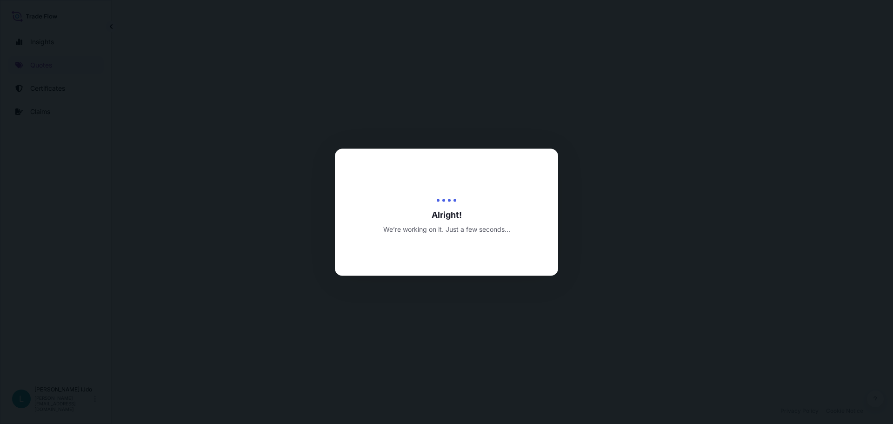
select select "Sea"
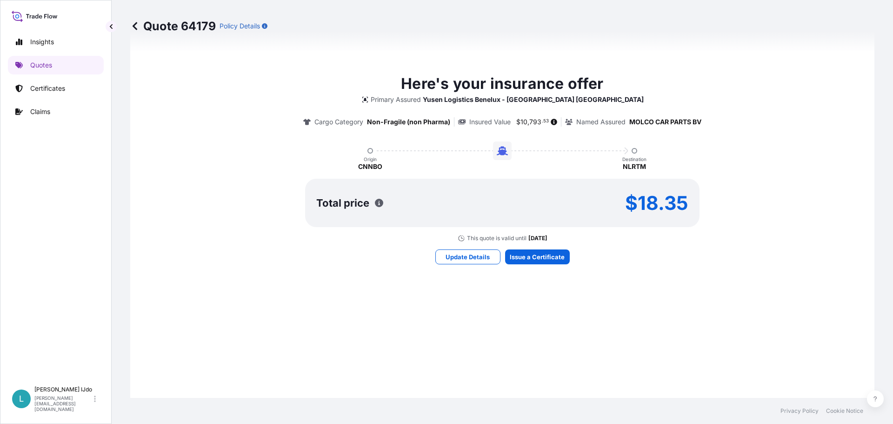
scroll to position [458, 0]
click at [352, 294] on div "Here's your insurance offer Primary Assured Yusen Logistics [GEOGRAPHIC_DATA] -…" at bounding box center [502, 167] width 718 height 495
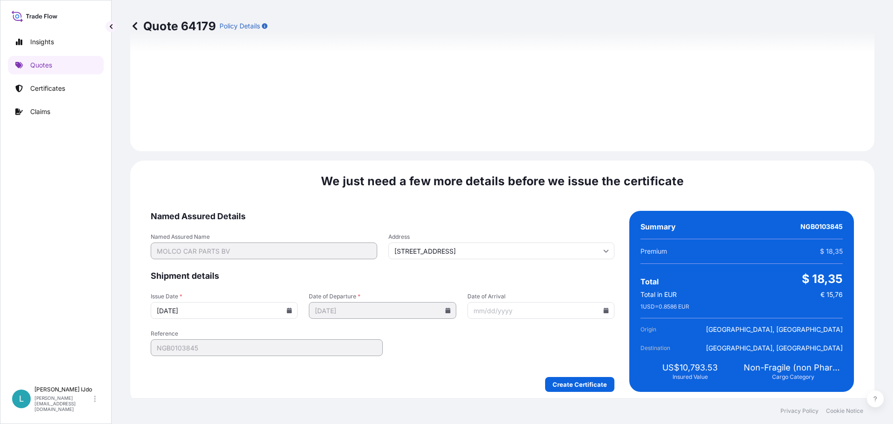
scroll to position [996, 0]
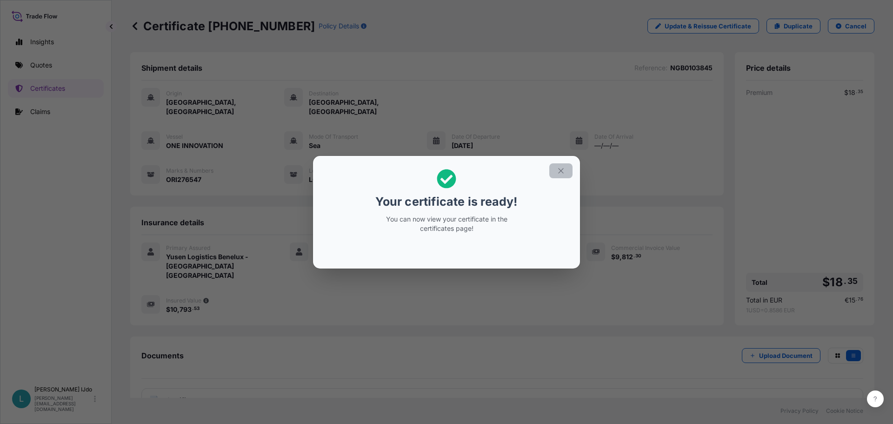
click at [560, 169] on icon "button" at bounding box center [560, 170] width 5 height 5
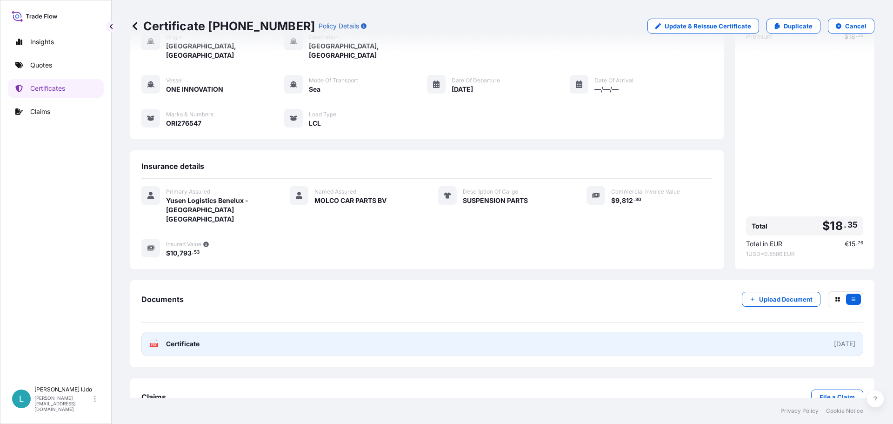
scroll to position [65, 0]
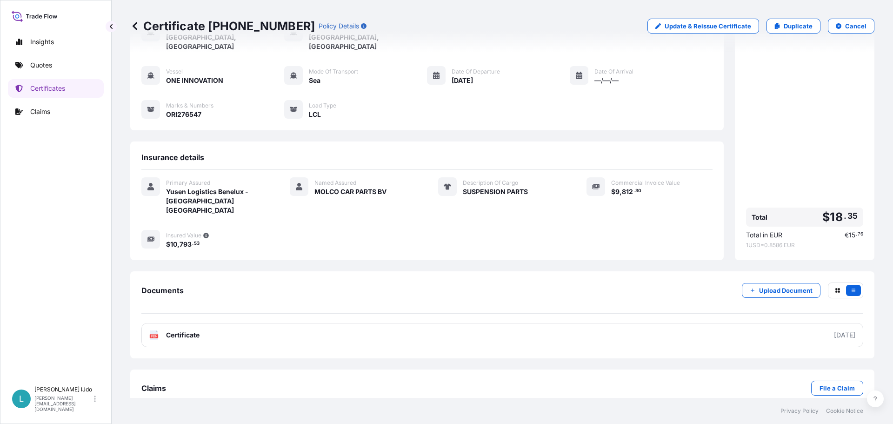
click at [480, 187] on span "SUSPENSION PARTS" at bounding box center [495, 191] width 65 height 9
click at [517, 187] on span "SUSPENSION PARTS" at bounding box center [495, 191] width 65 height 9
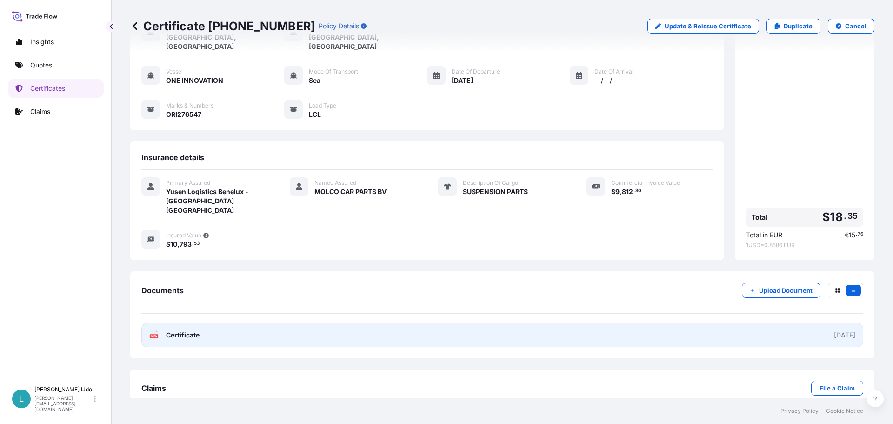
click at [263, 323] on link "PDF Certificate [DATE]" at bounding box center [502, 335] width 722 height 24
click at [834, 330] on div "[DATE]" at bounding box center [844, 334] width 21 height 9
